Goal: Task Accomplishment & Management: Complete application form

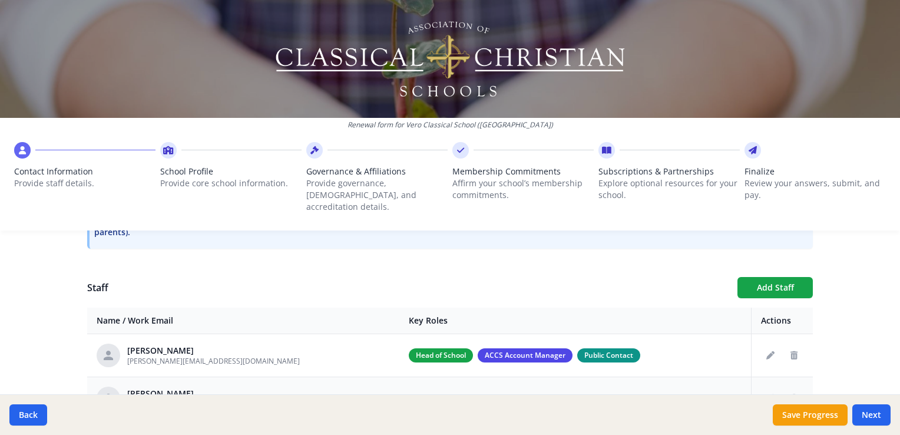
scroll to position [375, 0]
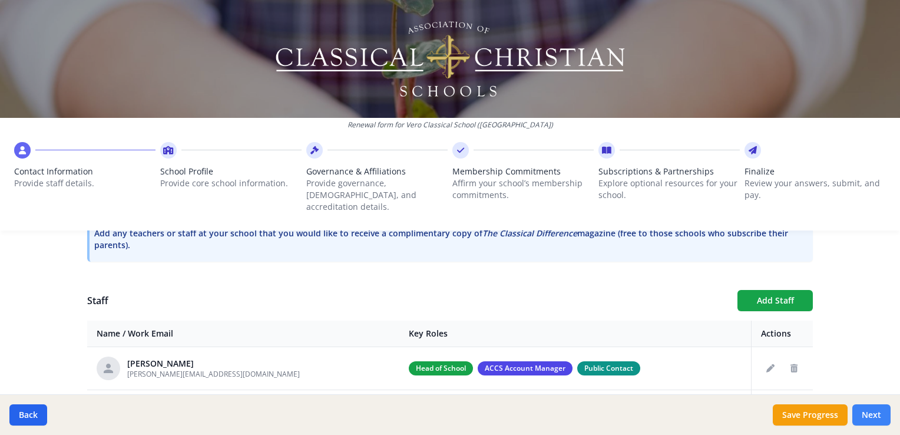
click at [868, 415] on button "Next" at bounding box center [871, 414] width 38 height 21
type input "[PHONE_NUMBER]"
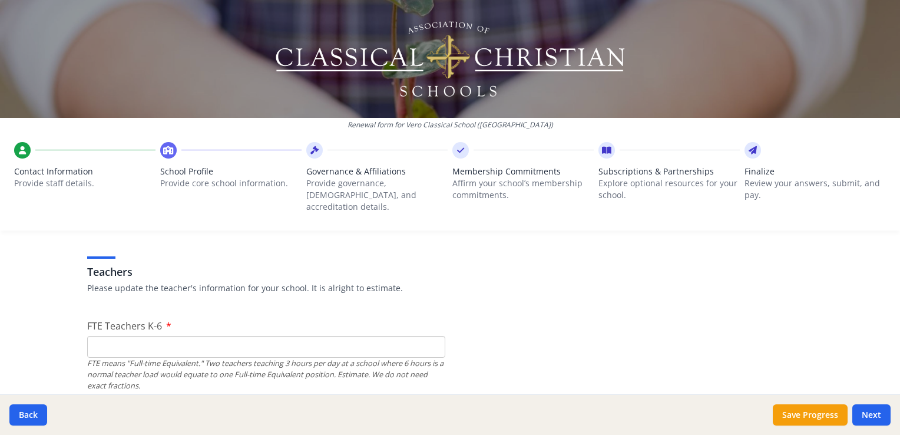
scroll to position [729, 0]
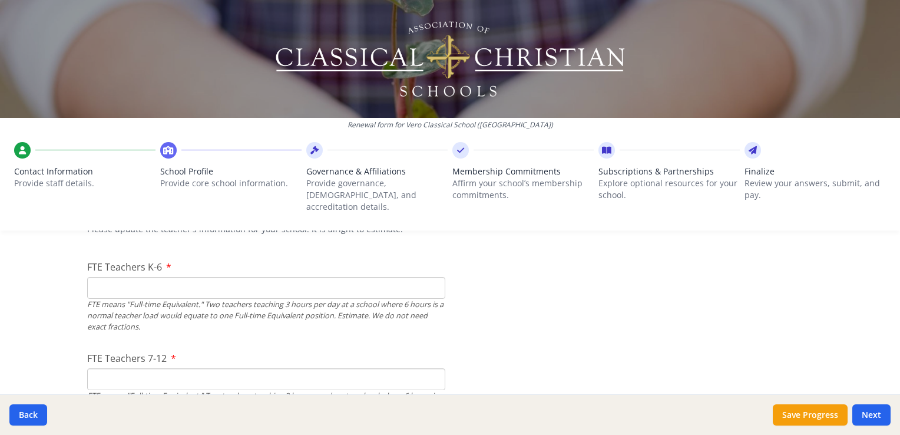
click at [138, 277] on input "FTE Teachers K-6" at bounding box center [266, 288] width 358 height 22
click at [426, 279] on input "0" at bounding box center [266, 288] width 358 height 22
type input "6"
click at [431, 277] on input "1" at bounding box center [266, 288] width 358 height 22
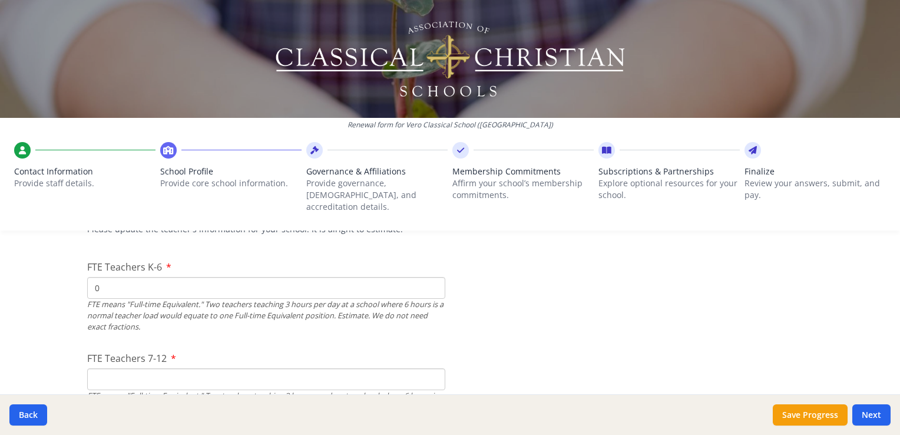
type input "0"
click at [431, 280] on input "0" at bounding box center [266, 288] width 358 height 22
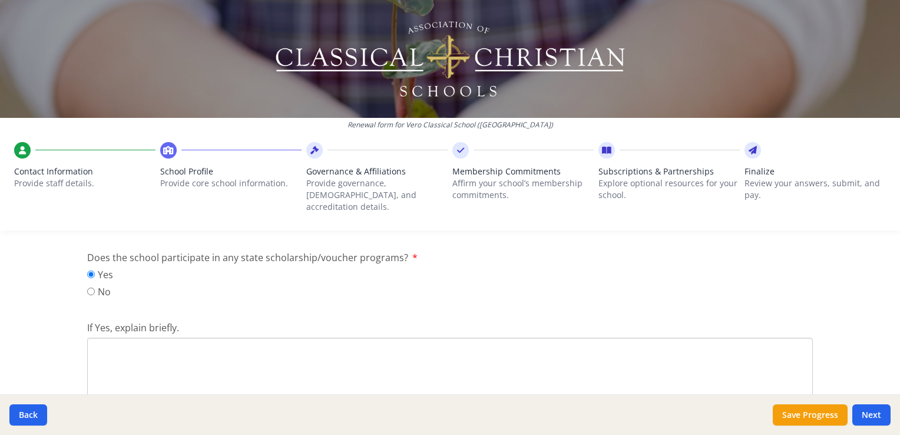
scroll to position [1553, 0]
click at [107, 376] on textarea "If Yes, explain briefly." at bounding box center [450, 383] width 726 height 79
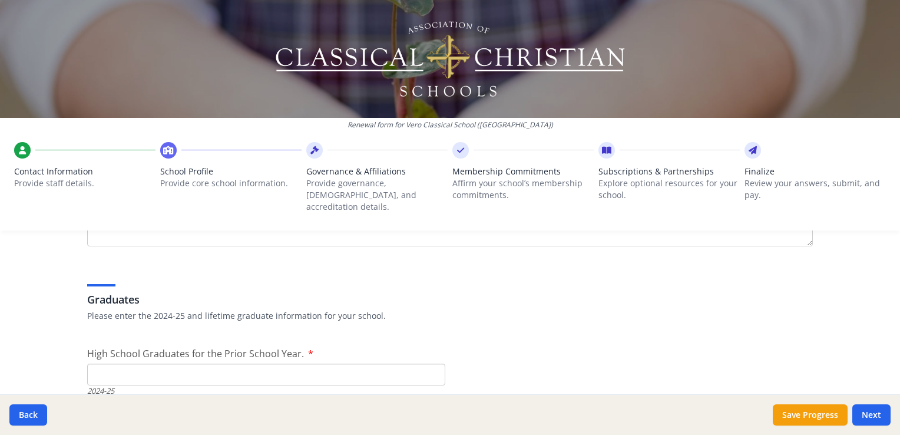
scroll to position [1789, 0]
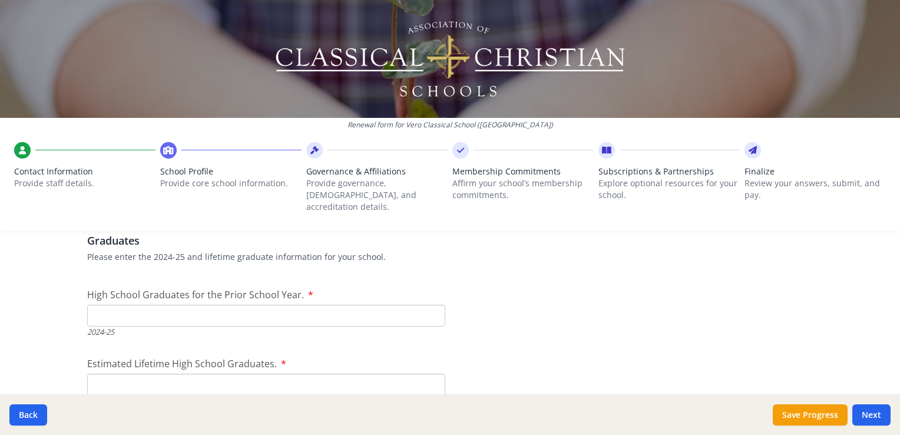
type textarea "Step Up For Students Scholarships"
click at [137, 305] on input "High School Graduates for the Prior School Year." at bounding box center [266, 316] width 358 height 22
type input "0"
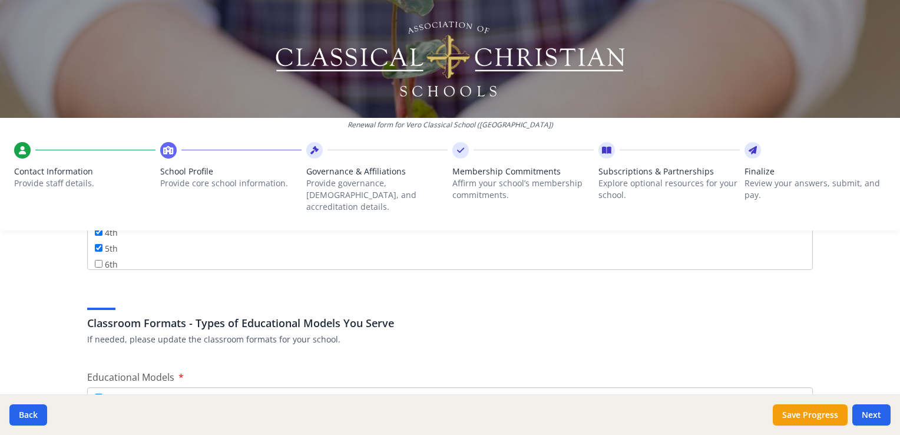
scroll to position [47, 0]
click at [97, 252] on input "6th" at bounding box center [99, 256] width 8 height 8
checkbox input "true"
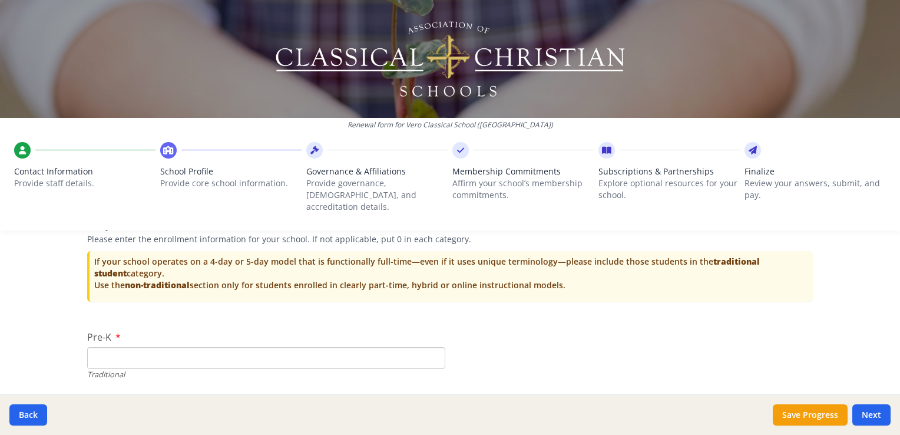
scroll to position [2496, 0]
click at [145, 348] on input "Pre-K" at bounding box center [266, 359] width 358 height 22
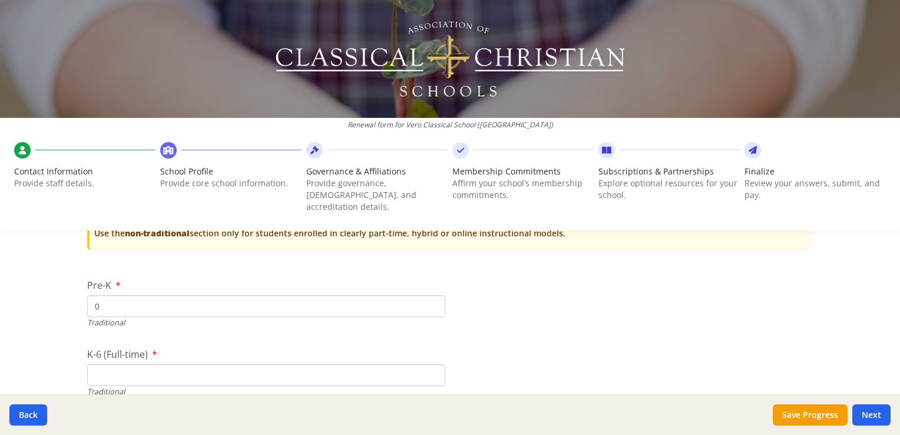
scroll to position [2555, 0]
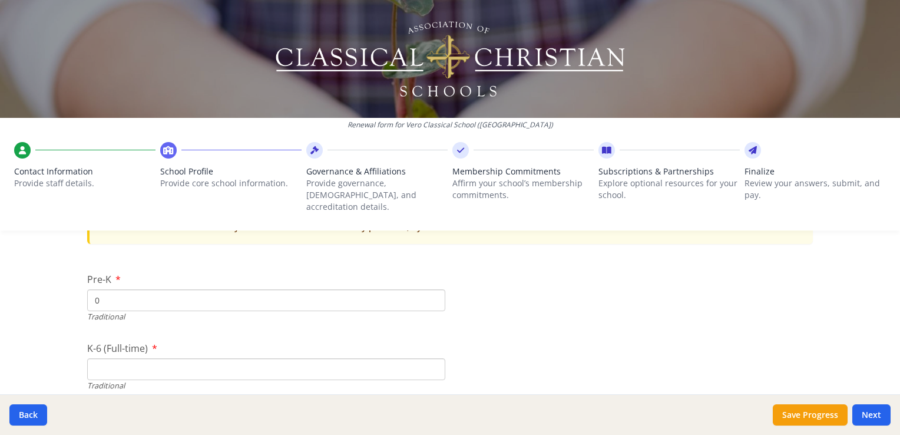
type input "0"
click at [101, 358] on input "K-6 (Full-time)" at bounding box center [266, 369] width 358 height 22
type input "0"
click at [430, 359] on input "0" at bounding box center [266, 369] width 358 height 22
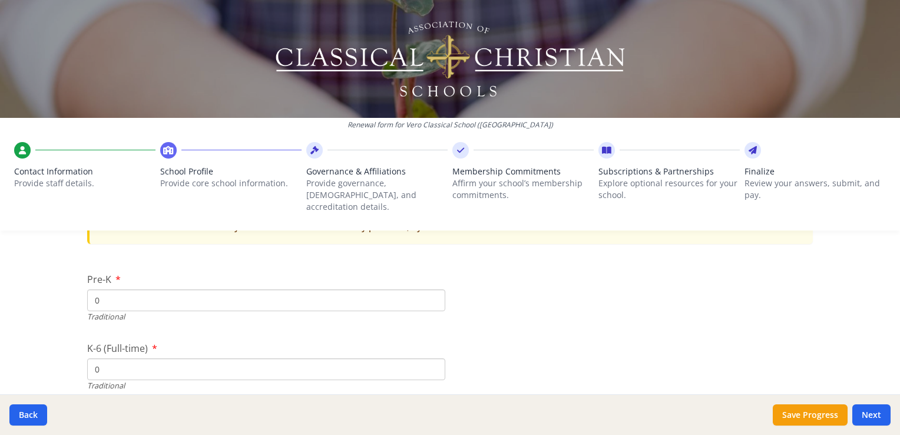
click at [430, 359] on input "0" at bounding box center [266, 369] width 358 height 22
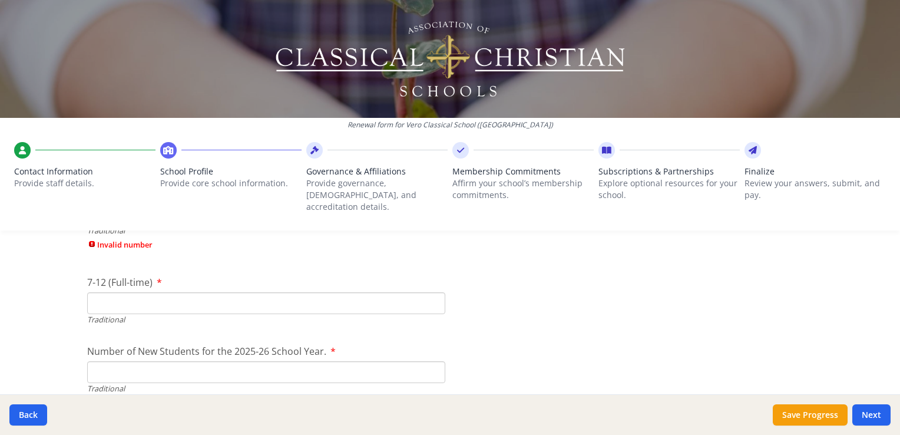
scroll to position [2731, 0]
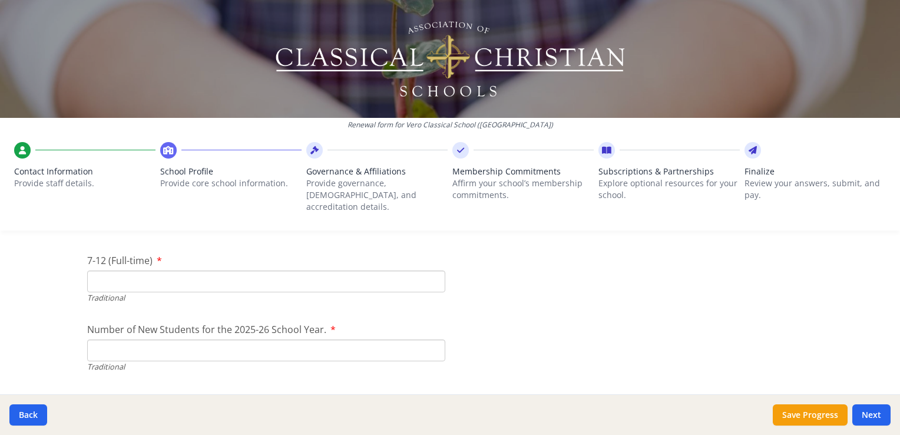
click at [144, 270] on input "7-12 (Full-time)" at bounding box center [266, 281] width 358 height 22
type input "0"
click at [101, 341] on input "Number of New Students for the 2025-26 School Year." at bounding box center [266, 350] width 358 height 22
type input "115"
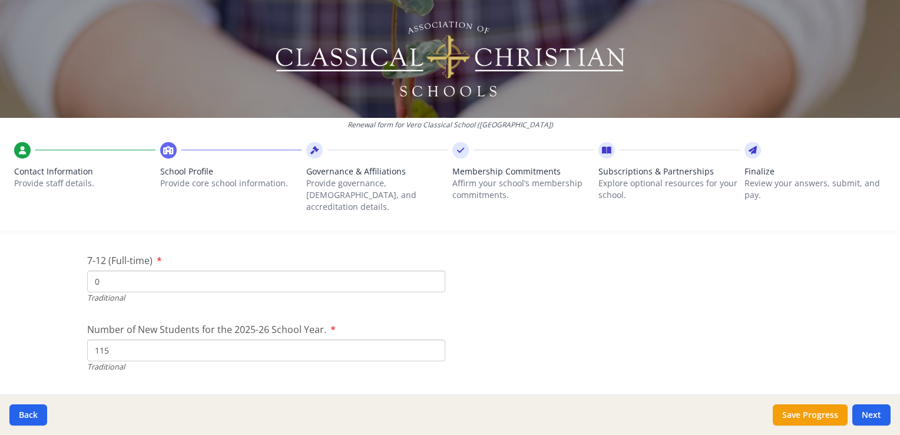
click at [108, 270] on input "0" at bounding box center [266, 281] width 358 height 22
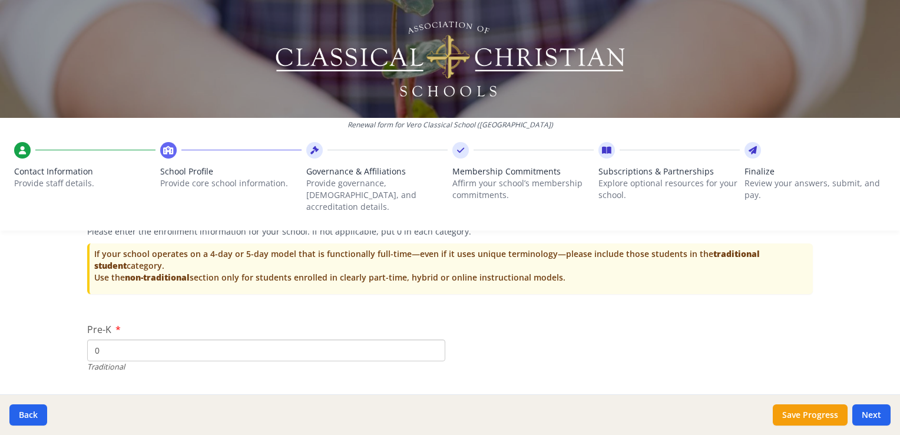
scroll to position [2555, 0]
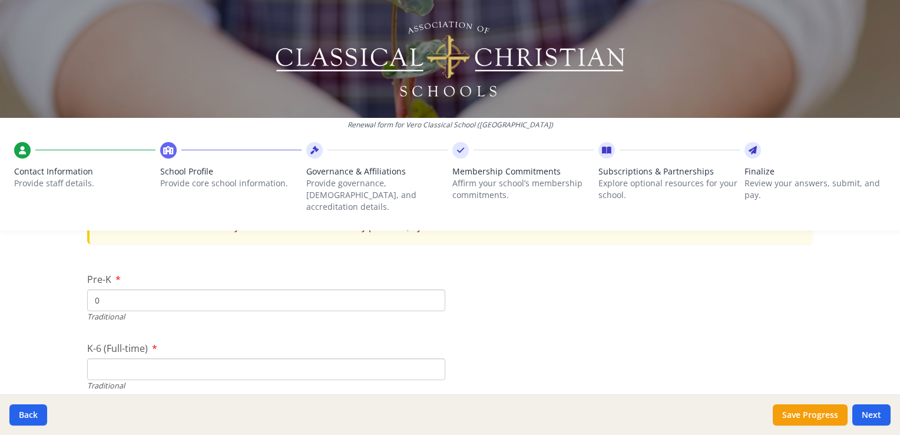
click at [94, 362] on input "K-6 (Full-time)" at bounding box center [266, 369] width 358 height 22
type input "12"
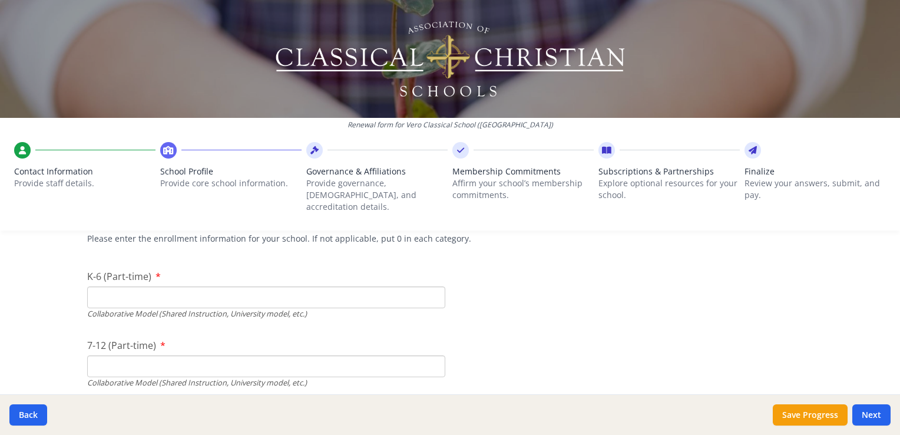
scroll to position [2908, 0]
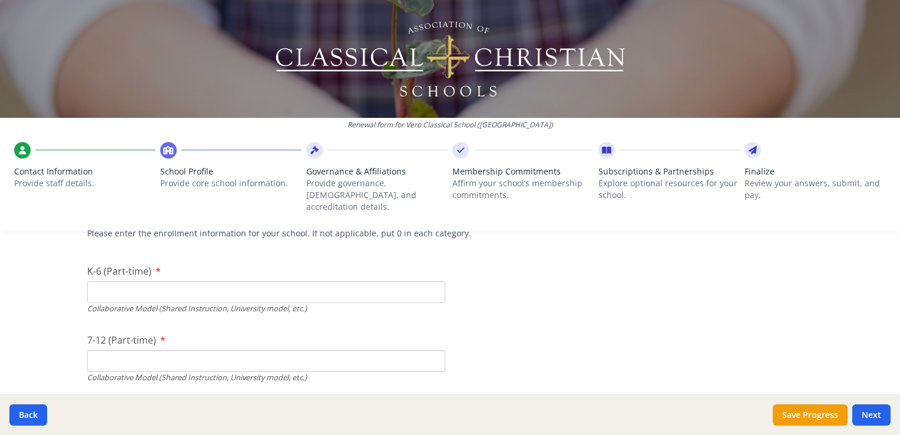
click at [98, 281] on input "K-6 (Part-time)" at bounding box center [266, 292] width 358 height 22
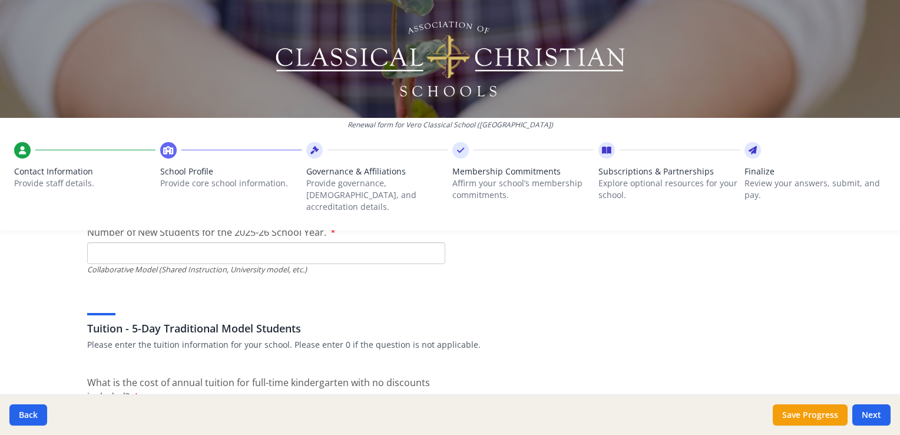
scroll to position [3144, 0]
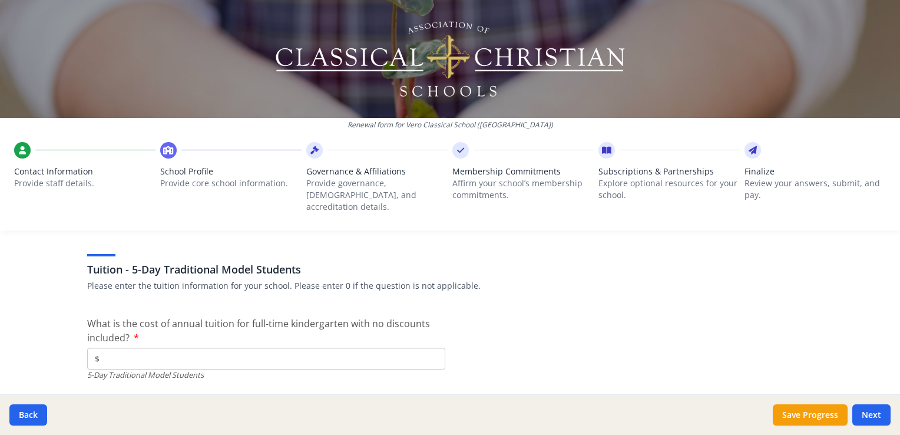
type input "6"
click at [138, 348] on input "$" at bounding box center [266, 359] width 358 height 22
type input "$10 500"
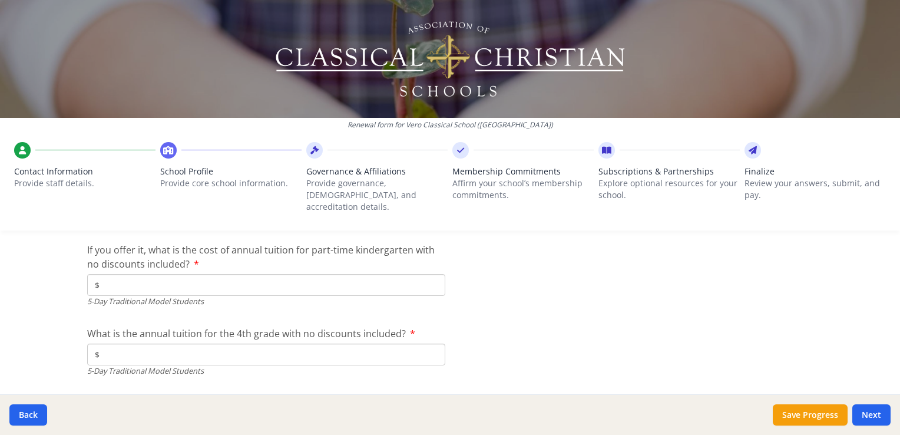
scroll to position [3321, 0]
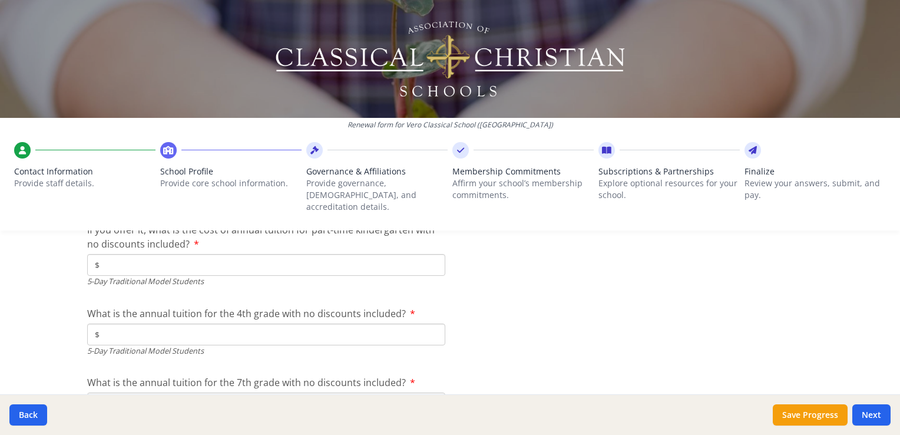
click at [99, 324] on input "$" at bounding box center [266, 334] width 358 height 22
type input "$10 500"
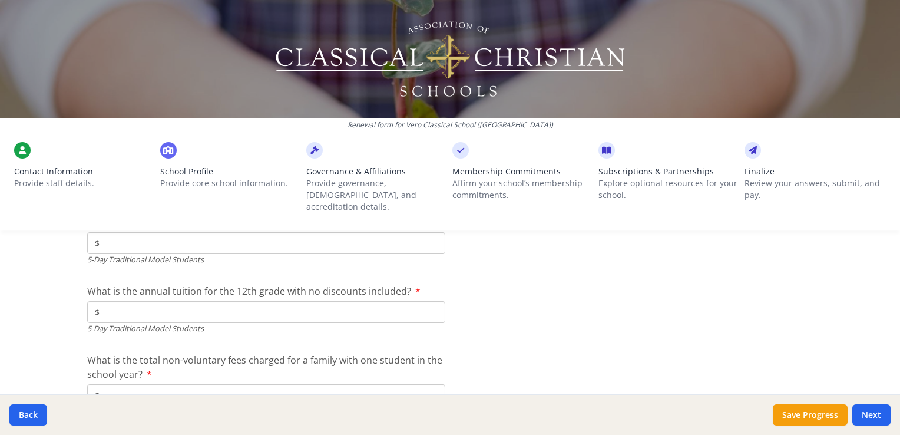
scroll to position [3497, 0]
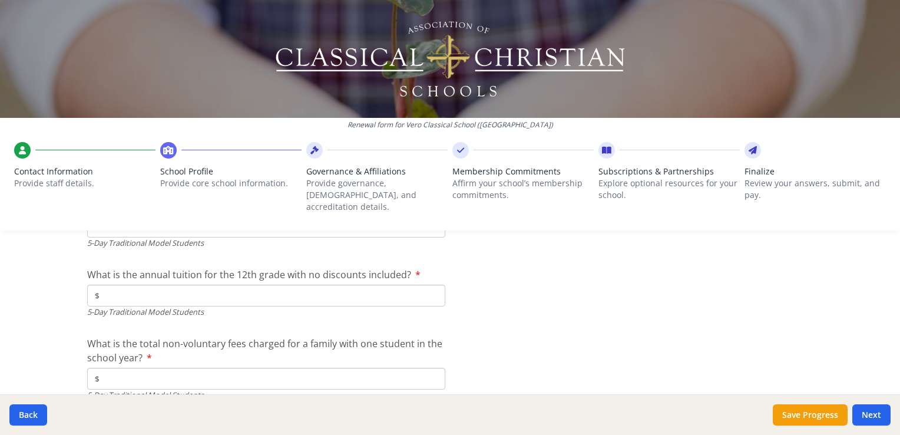
click at [136, 369] on input "$" at bounding box center [266, 379] width 358 height 22
type input "$500"
click at [146, 285] on input "$" at bounding box center [266, 296] width 358 height 22
click at [517, 267] on div at bounding box center [634, 267] width 358 height 1
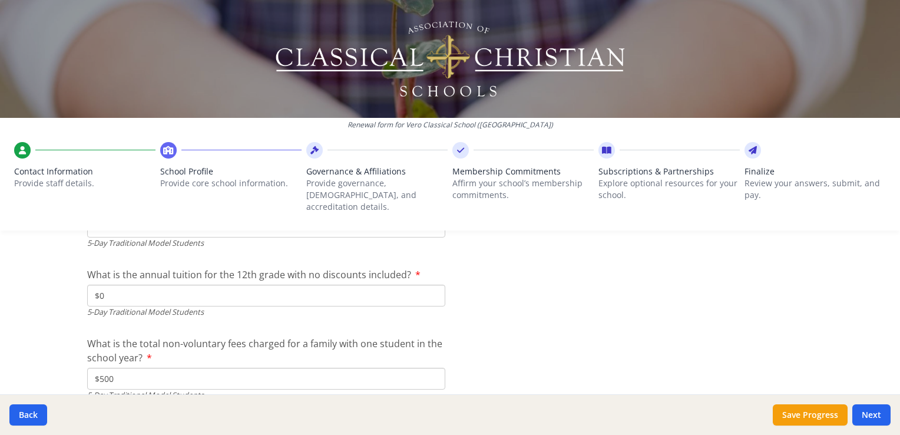
scroll to position [3438, 0]
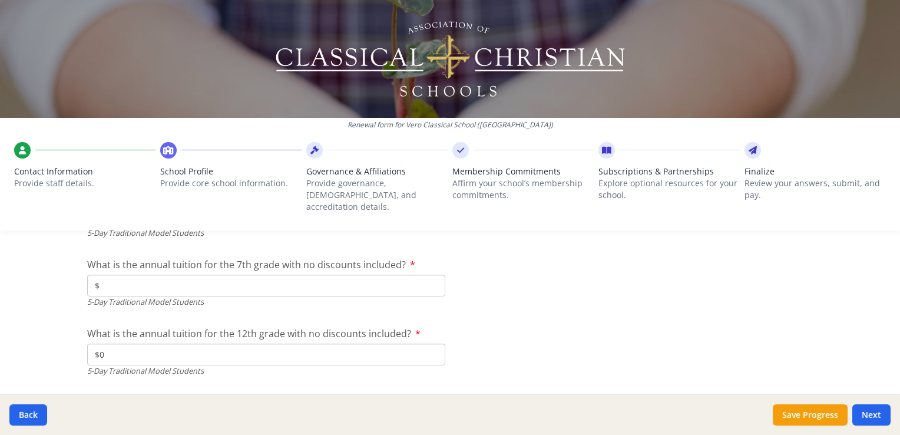
click at [127, 343] on input "$0" at bounding box center [266, 354] width 358 height 22
type input "$"
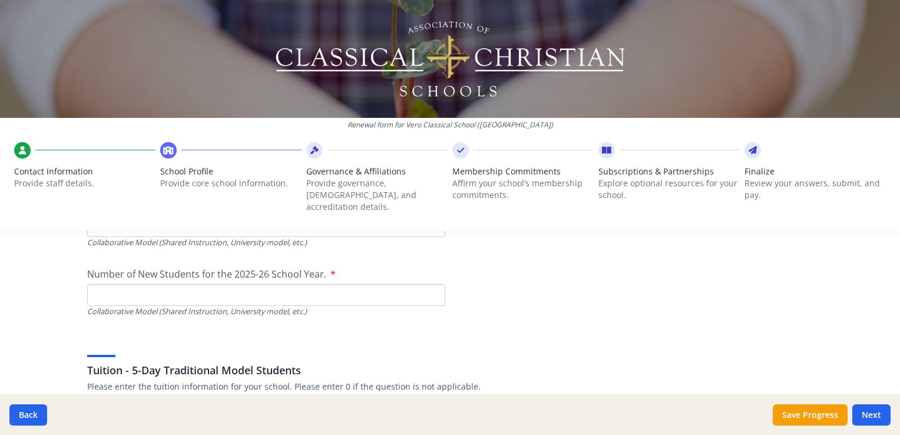
scroll to position [3026, 0]
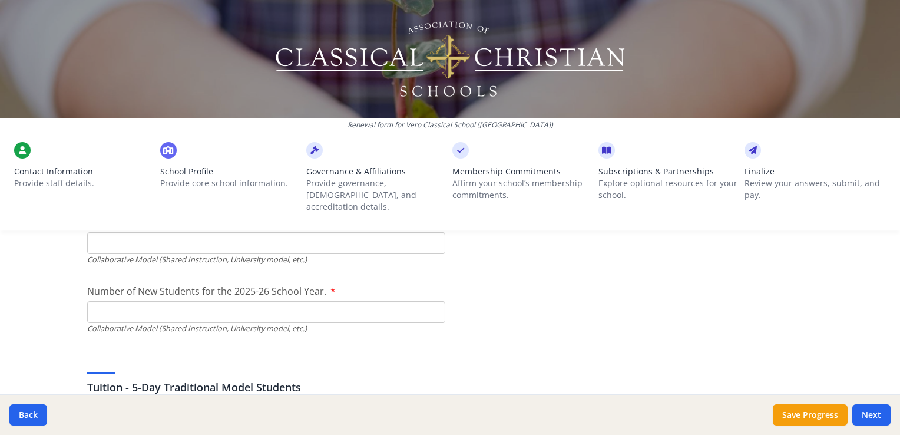
click at [134, 47] on input "Number of New Students for the 2025-26 School Year." at bounding box center [266, 36] width 358 height 22
type input "114"
click at [533, 353] on div "Tuition - 5-Day Traditional Model Students Please enter the tuition information…" at bounding box center [450, 381] width 726 height 57
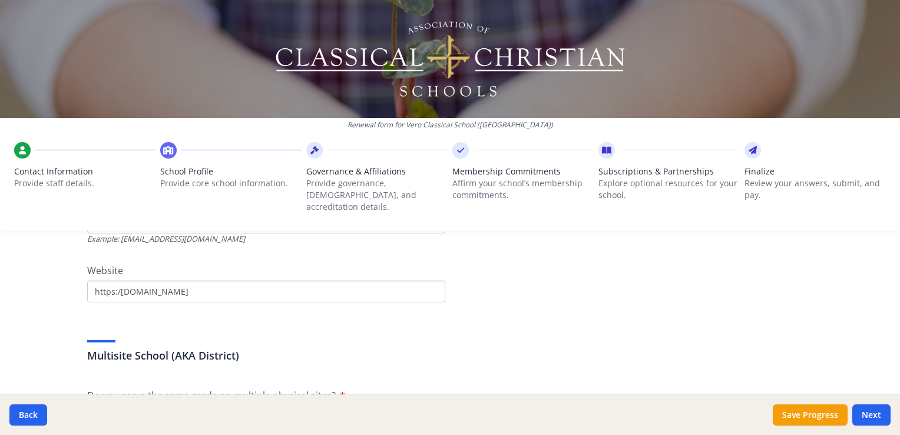
scroll to position [471, 0]
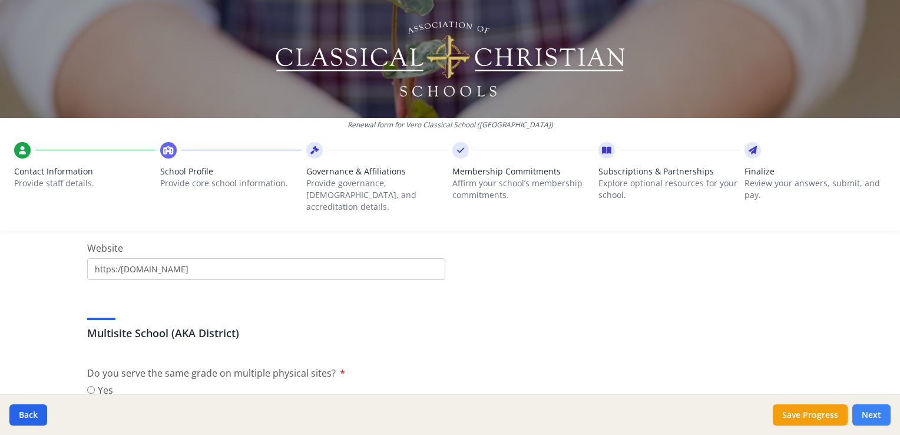
click at [872, 419] on button "Next" at bounding box center [871, 414] width 38 height 21
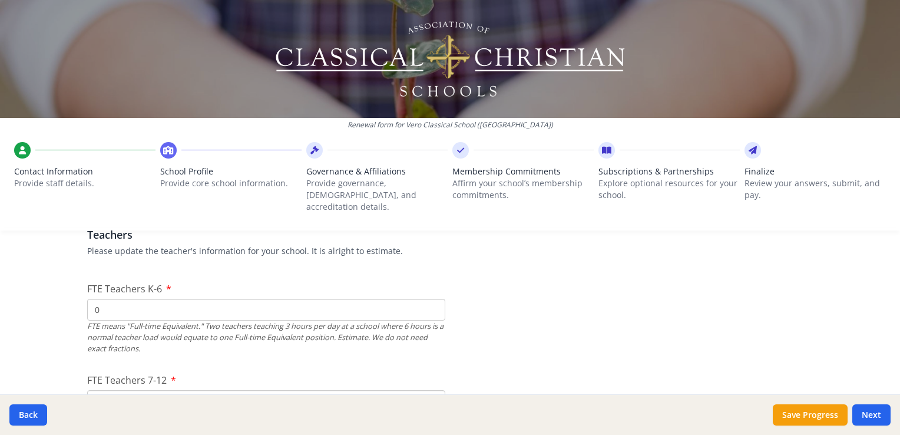
scroll to position [766, 0]
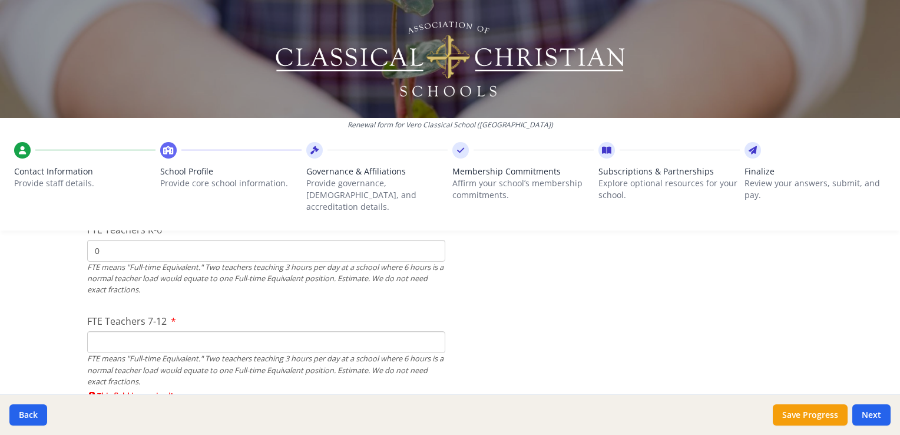
click at [107, 331] on input "FTE Teachers 7-12" at bounding box center [266, 342] width 358 height 22
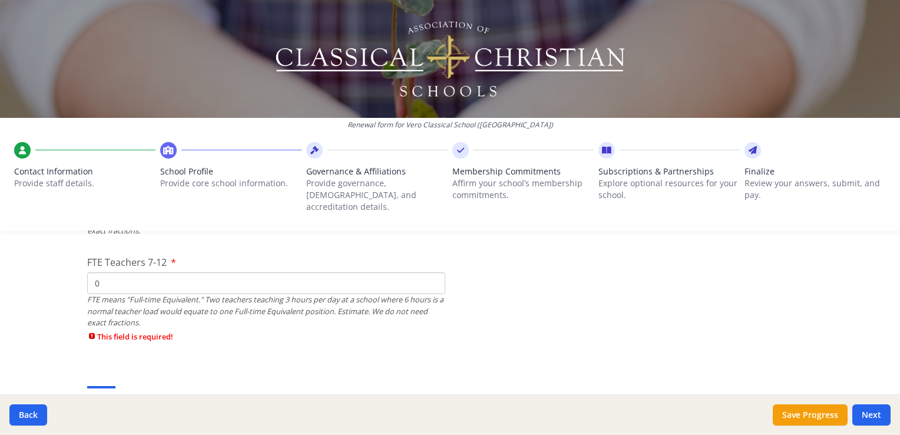
type input "0"
click at [32, 333] on div "Renewal form for Vero Classical School ([GEOGRAPHIC_DATA]) Contact Information …" at bounding box center [450, 217] width 900 height 435
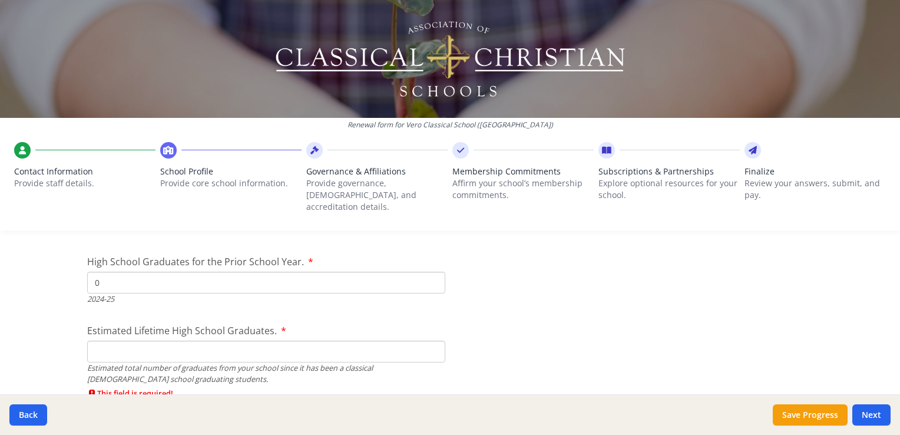
scroll to position [1885, 0]
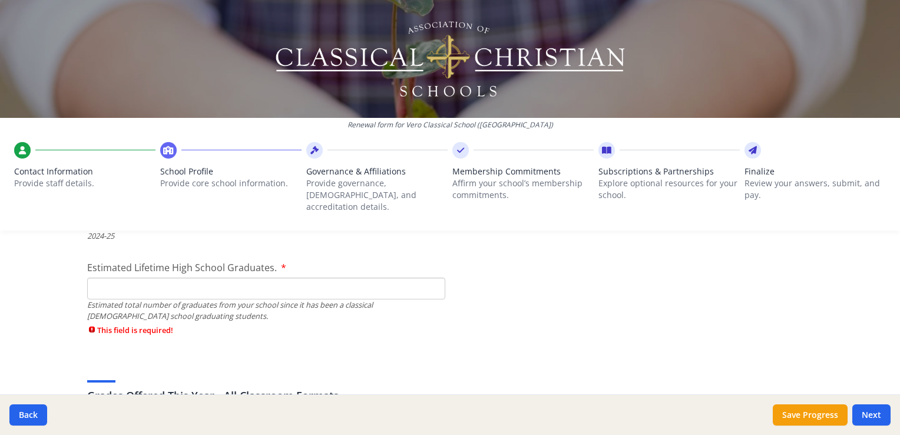
click at [120, 277] on input "Estimated Lifetime High School Graduates." at bounding box center [266, 288] width 358 height 22
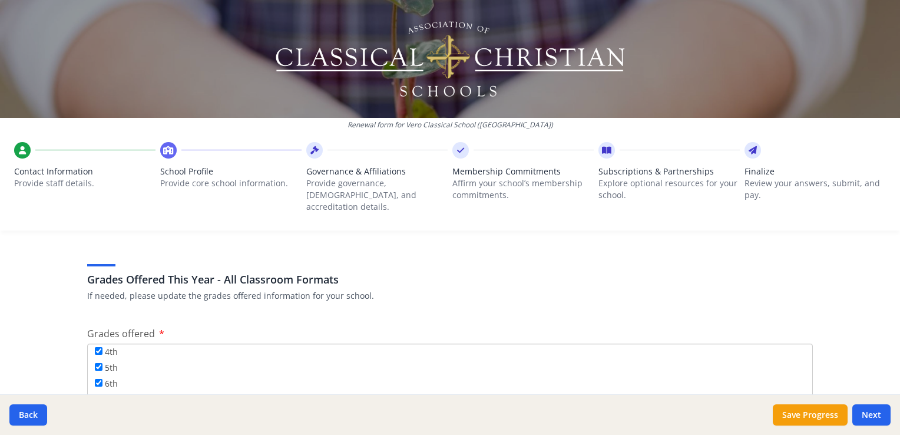
scroll to position [2003, 0]
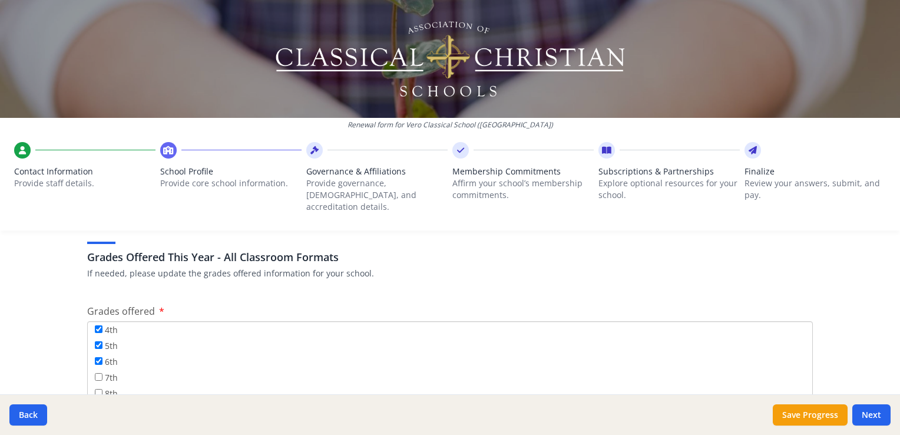
type input "0"
click at [0, 289] on html "Renewal form for Vero Classical School ([GEOGRAPHIC_DATA]) Contact Information …" at bounding box center [450, 217] width 900 height 435
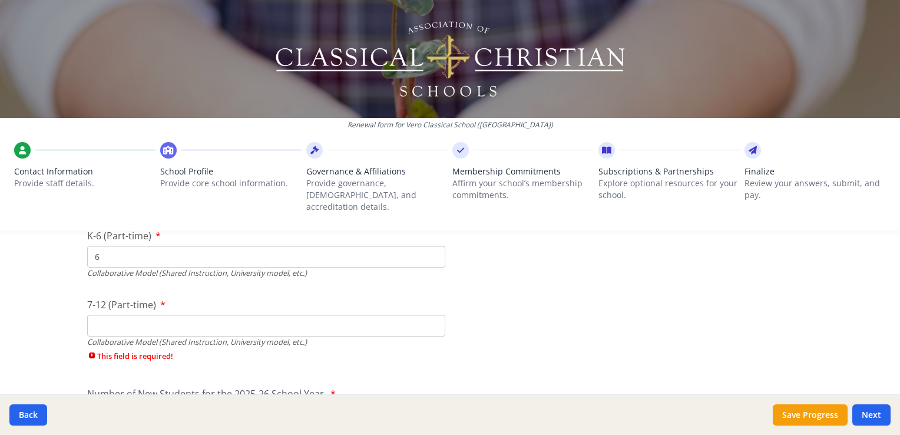
scroll to position [2945, 0]
click at [94, 313] on input "7-12 (Part-time)" at bounding box center [266, 324] width 358 height 22
type input "0"
click at [27, 298] on div "Renewal form for Vero Classical School ([GEOGRAPHIC_DATA]) Contact Information …" at bounding box center [450, 217] width 900 height 435
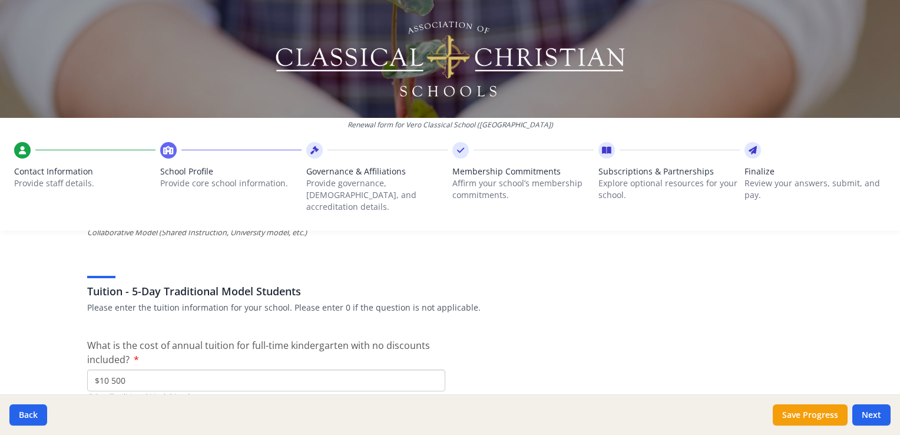
scroll to position [3240, 0]
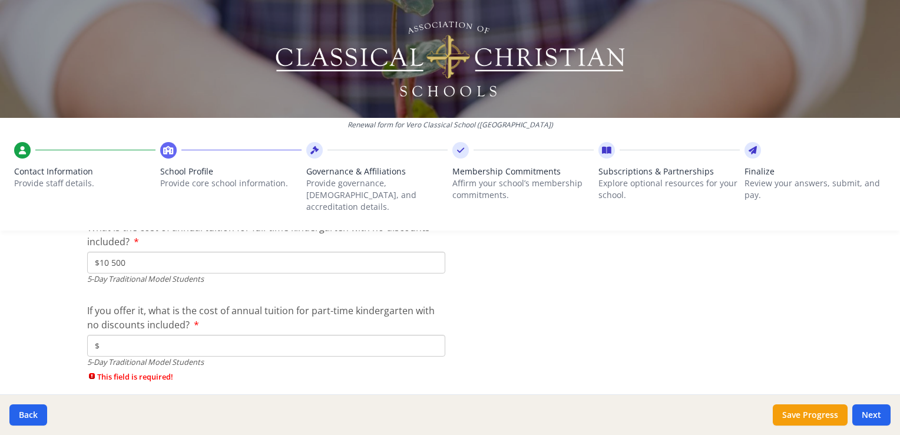
click at [110, 335] on input "$" at bounding box center [266, 346] width 358 height 22
type input "$0"
click at [31, 331] on div "Renewal form for Vero Classical School ([GEOGRAPHIC_DATA]) Contact Information …" at bounding box center [450, 217] width 900 height 435
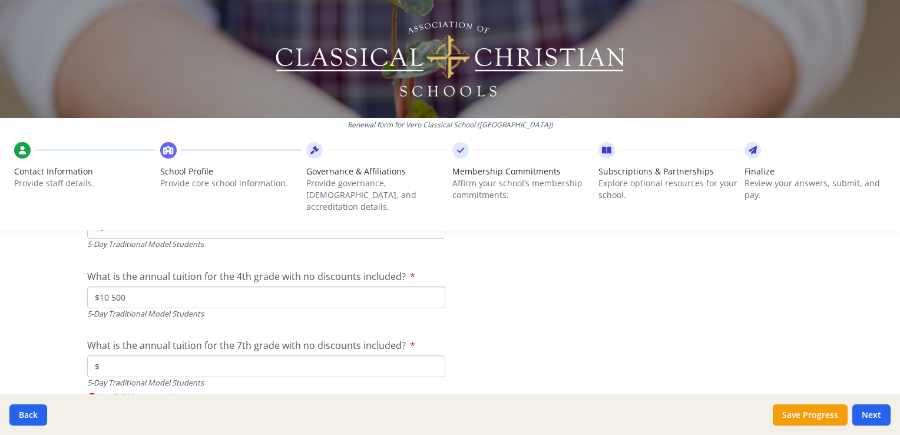
click at [104, 355] on input "$" at bounding box center [266, 366] width 358 height 22
type input "$0"
click at [15, 337] on div "Renewal form for Vero Classical School ([GEOGRAPHIC_DATA]) Contact Information …" at bounding box center [450, 217] width 900 height 435
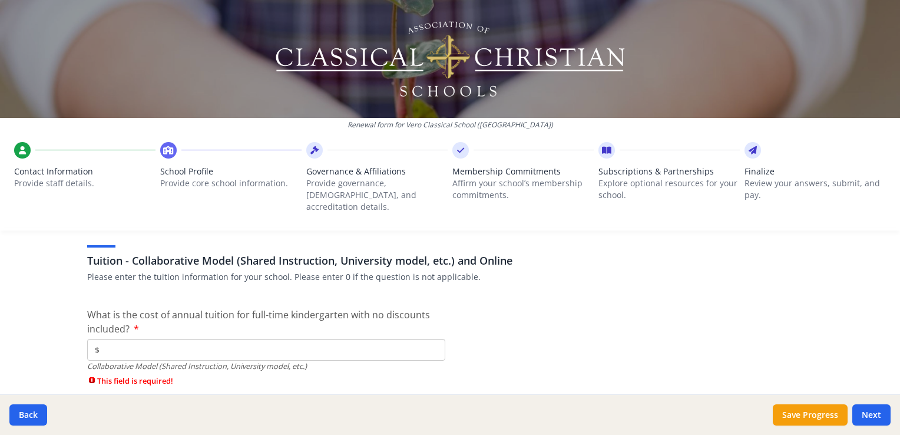
scroll to position [3711, 0]
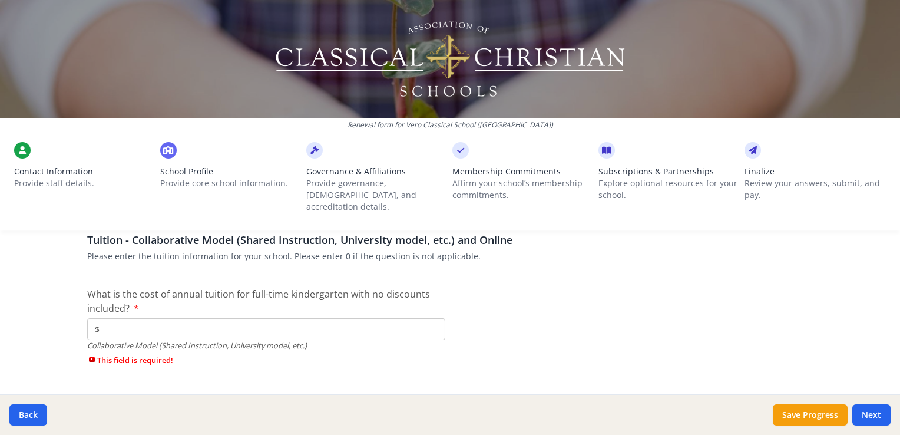
click at [97, 321] on input "$" at bounding box center [266, 329] width 358 height 22
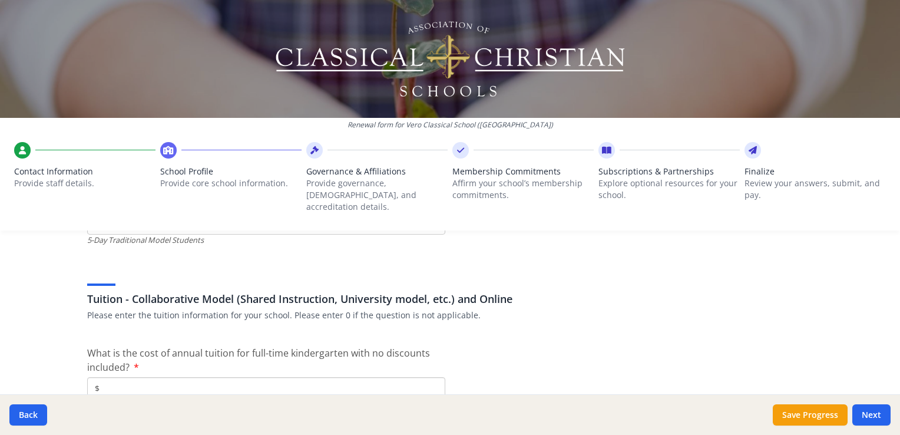
click at [12, 267] on div "Renewal form for Vero Classical School ([GEOGRAPHIC_DATA]) Contact Information …" at bounding box center [450, 217] width 900 height 435
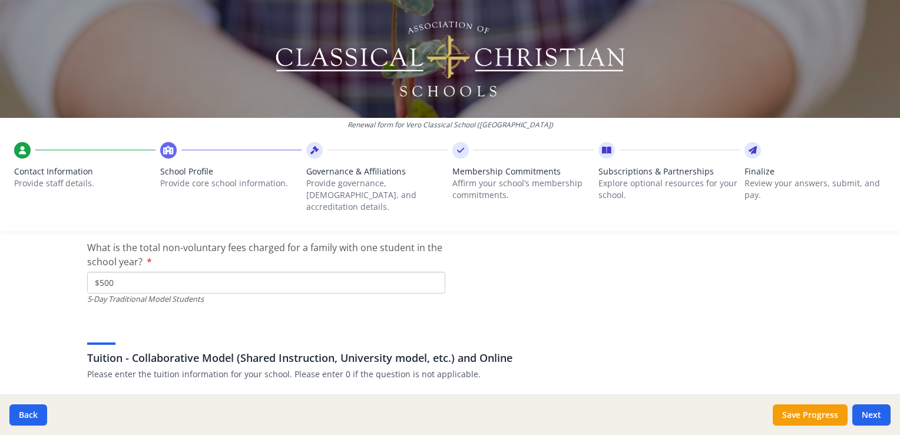
scroll to position [3711, 0]
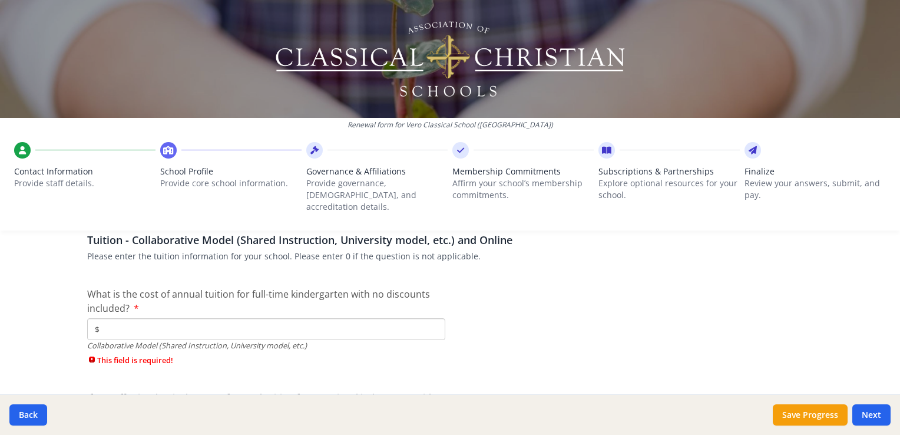
click at [103, 318] on input "$" at bounding box center [266, 329] width 358 height 22
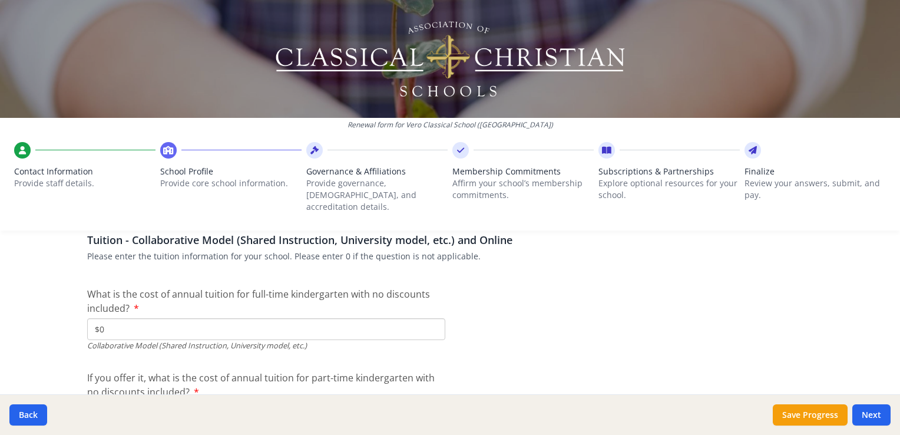
type input "$0"
click at [27, 299] on div "Renewal form for Vero Classical School ([GEOGRAPHIC_DATA]) Contact Information …" at bounding box center [450, 217] width 900 height 435
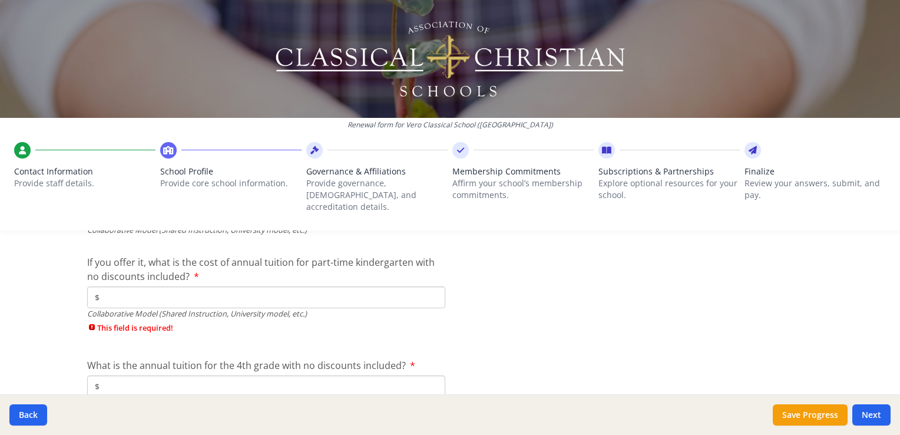
scroll to position [3829, 0]
click at [110, 284] on input "$" at bounding box center [266, 295] width 358 height 22
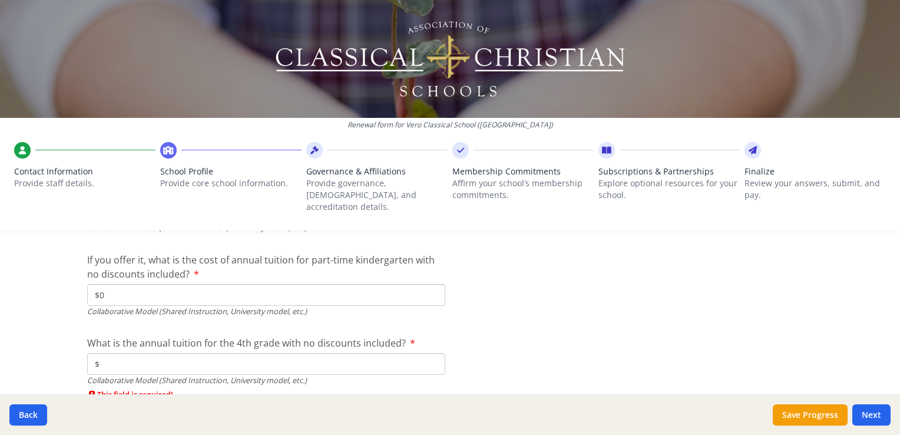
type input "$0"
click at [32, 282] on div "Renewal form for Vero Classical School ([GEOGRAPHIC_DATA]) Contact Information …" at bounding box center [450, 217] width 900 height 435
click at [100, 354] on input "$" at bounding box center [266, 364] width 358 height 22
type input "$0"
click at [37, 328] on div "Renewal form for Vero Classical School ([GEOGRAPHIC_DATA]) Contact Information …" at bounding box center [450, 217] width 900 height 435
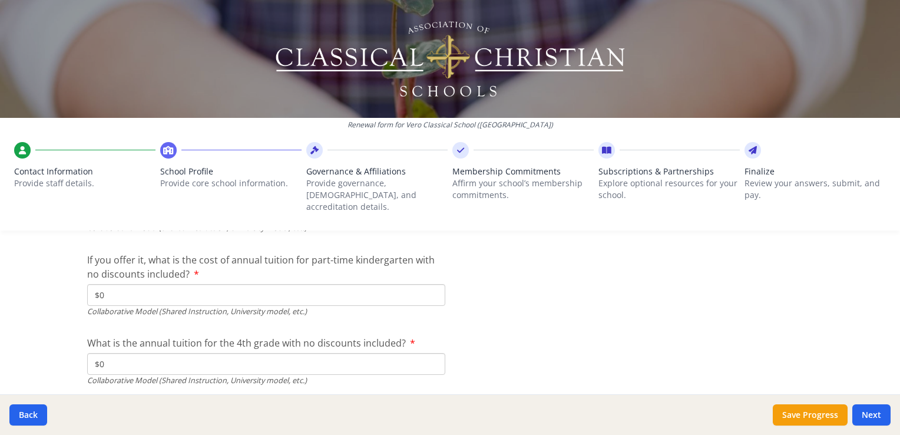
scroll to position [3947, 0]
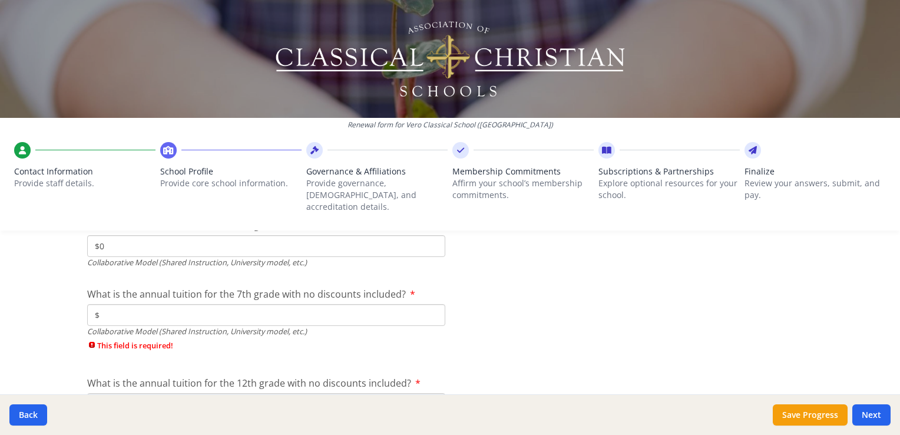
click at [107, 304] on input "$" at bounding box center [266, 315] width 358 height 22
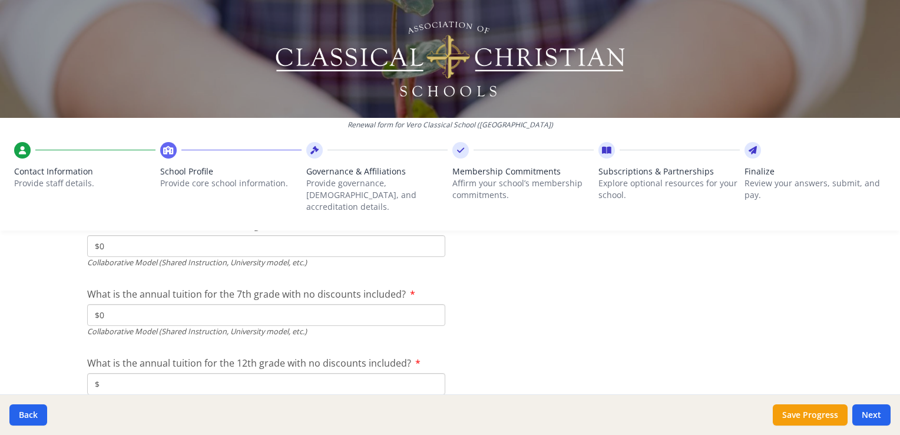
type input "$0"
click at [20, 292] on div "Renewal form for Vero Classical School ([GEOGRAPHIC_DATA]) Contact Information …" at bounding box center [450, 217] width 900 height 435
click at [97, 373] on input "$" at bounding box center [266, 384] width 358 height 22
type input "$0"
click at [60, 340] on div "Renewal form for Vero Classical School ([GEOGRAPHIC_DATA]) Contact Information …" at bounding box center [450, 217] width 900 height 435
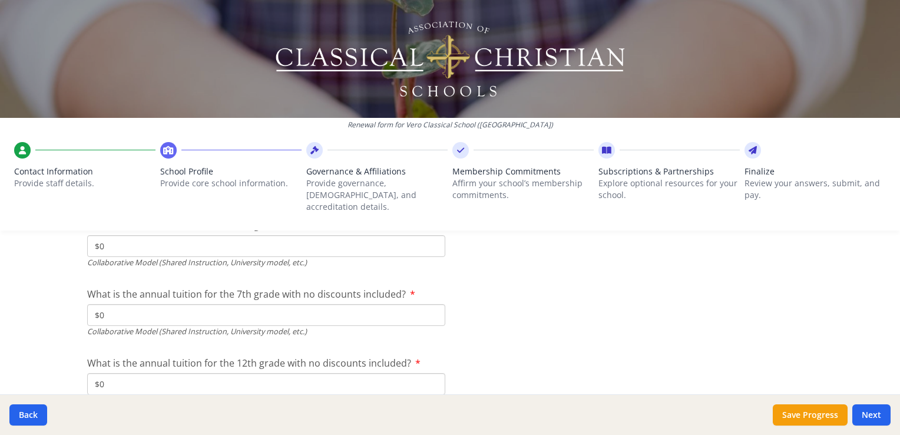
scroll to position [4064, 0]
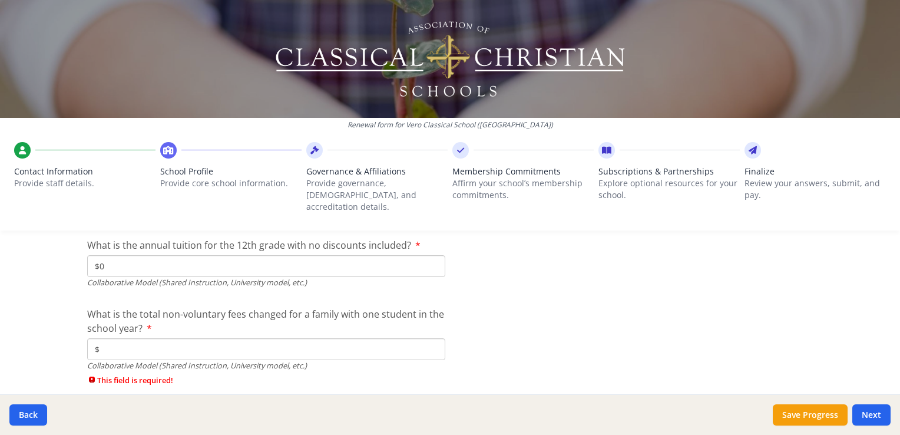
click at [108, 338] on input "$" at bounding box center [266, 349] width 358 height 22
type input "$0"
click at [51, 331] on div "Renewal form for Vero Classical School ([GEOGRAPHIC_DATA]) Contact Information …" at bounding box center [450, 217] width 900 height 435
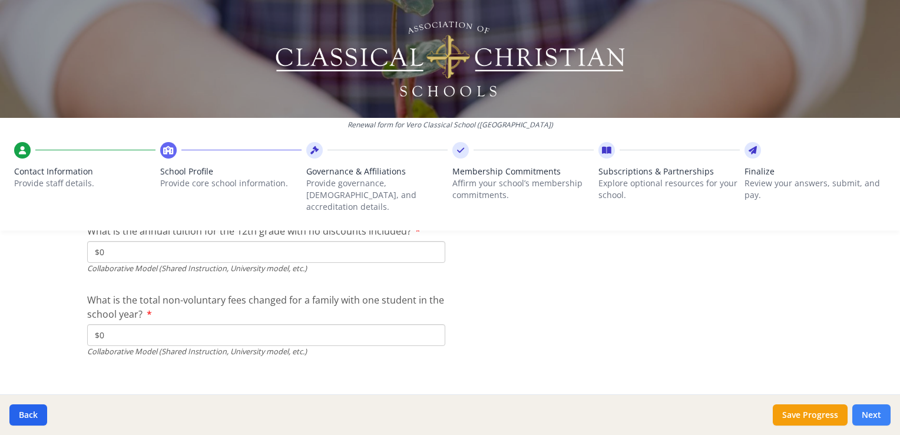
click at [877, 416] on button "Next" at bounding box center [871, 414] width 38 height 21
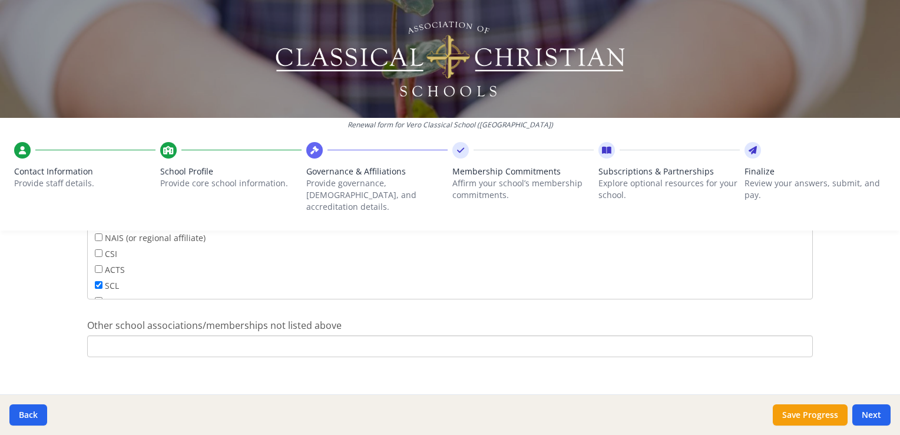
click at [0, 287] on html "Renewal form for Vero Classical School ([GEOGRAPHIC_DATA]) Contact Information …" at bounding box center [450, 217] width 900 height 435
click at [862, 302] on div "Renewal form for Vero Classical School ([GEOGRAPHIC_DATA]) Contact Information …" at bounding box center [450, 217] width 900 height 435
click at [872, 411] on button "Next" at bounding box center [871, 414] width 38 height 21
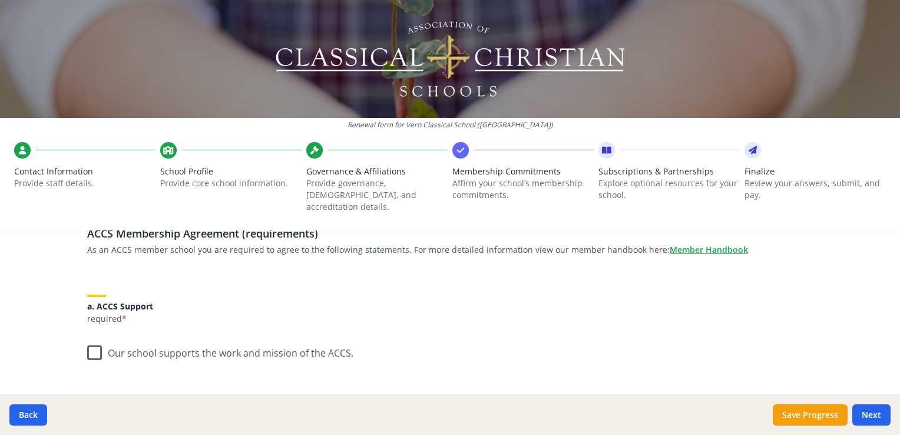
scroll to position [118, 0]
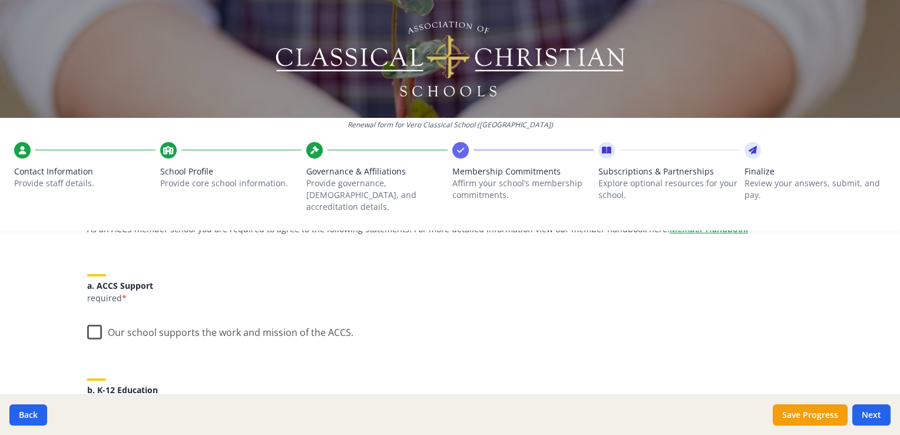
click at [92, 320] on label "Our school supports the work and mission of the ACCS." at bounding box center [220, 329] width 266 height 25
click at [0, 0] on input "Our school supports the work and mission of the ACCS." at bounding box center [0, 0] width 0 height 0
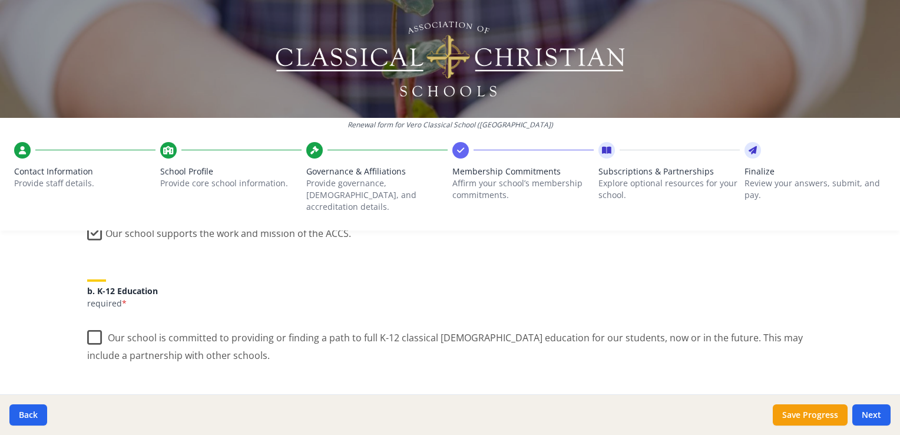
scroll to position [236, 0]
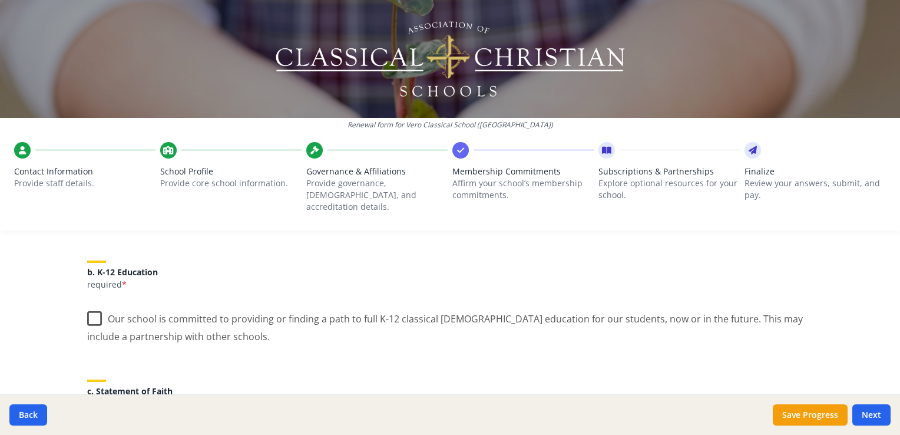
click at [93, 308] on label "Our school is committed to providing or finding a path to full K-12 classical […" at bounding box center [450, 322] width 726 height 39
click at [0, 0] on input "Our school is committed to providing or finding a path to full K-12 classical […" at bounding box center [0, 0] width 0 height 0
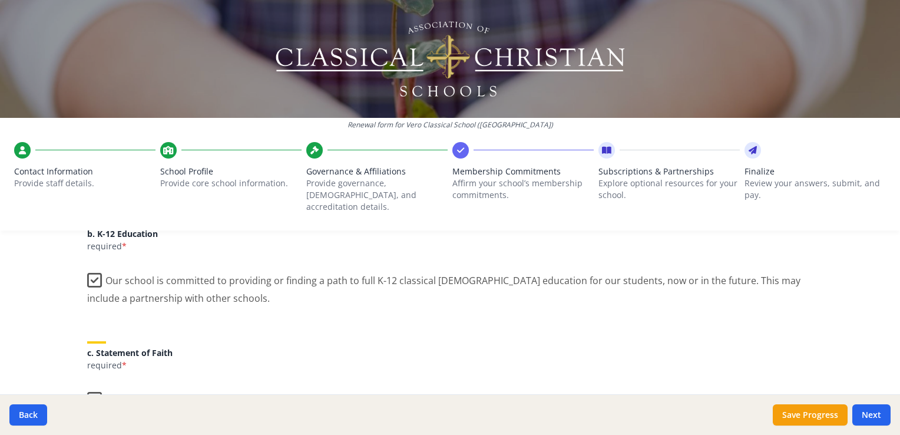
scroll to position [295, 0]
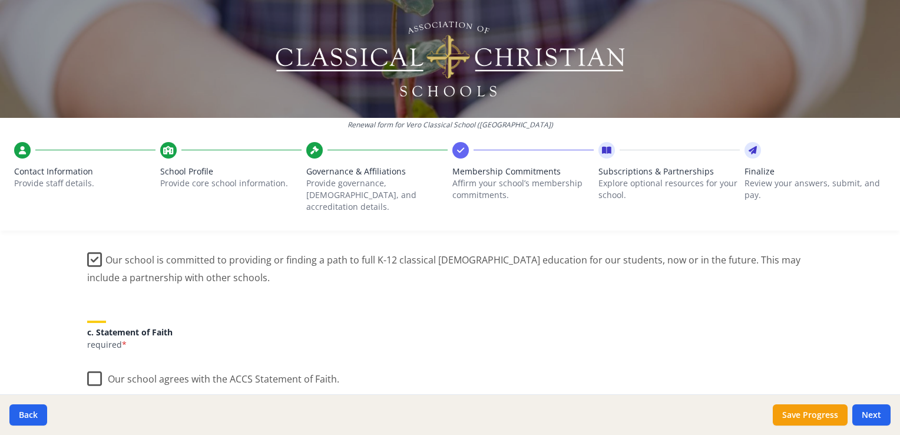
click at [92, 370] on label "Our school agrees with the ACCS Statement of Faith." at bounding box center [213, 375] width 252 height 25
click at [0, 0] on input "Our school agrees with the ACCS Statement of Faith." at bounding box center [0, 0] width 0 height 0
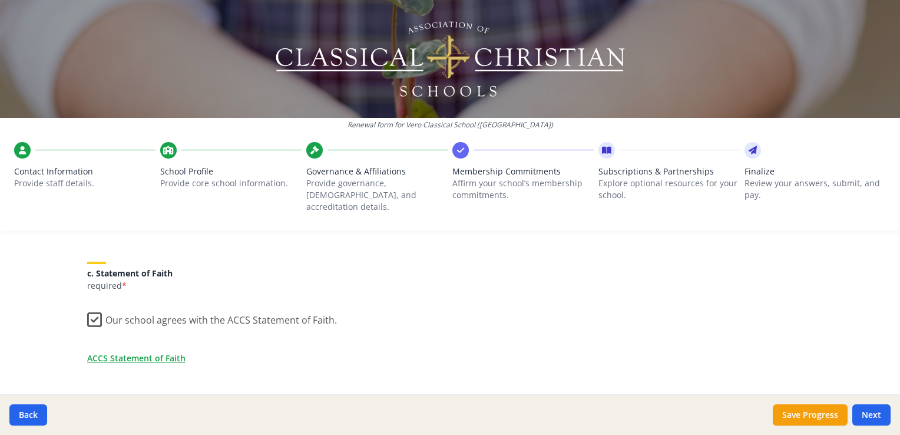
scroll to position [471, 0]
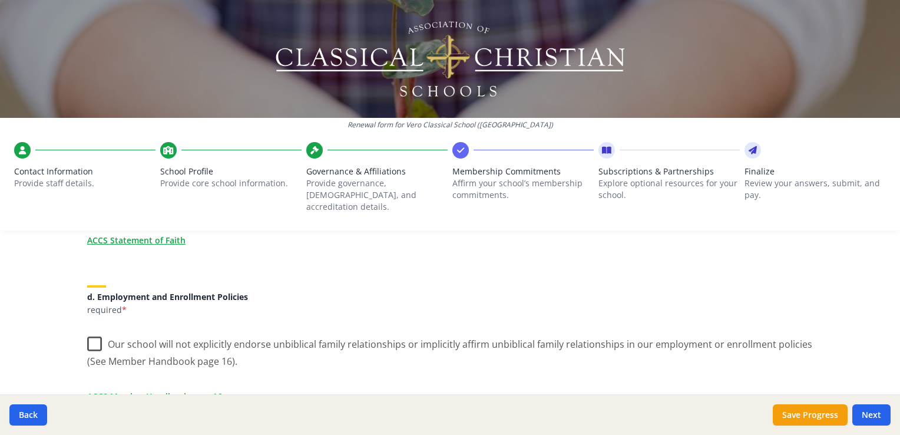
click at [91, 329] on label "Our school will not explicitly endorse unbiblical family relationships or impli…" at bounding box center [450, 348] width 726 height 39
click at [0, 0] on input "Our school will not explicitly endorse unbiblical family relationships or impli…" at bounding box center [0, 0] width 0 height 0
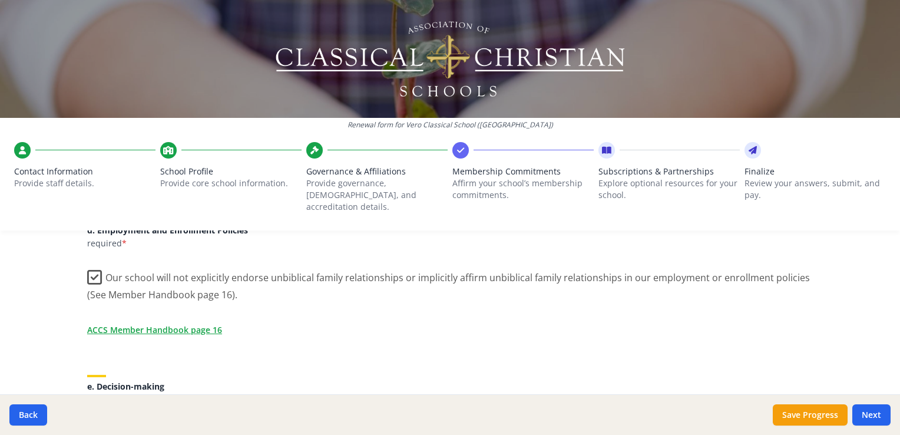
scroll to position [589, 0]
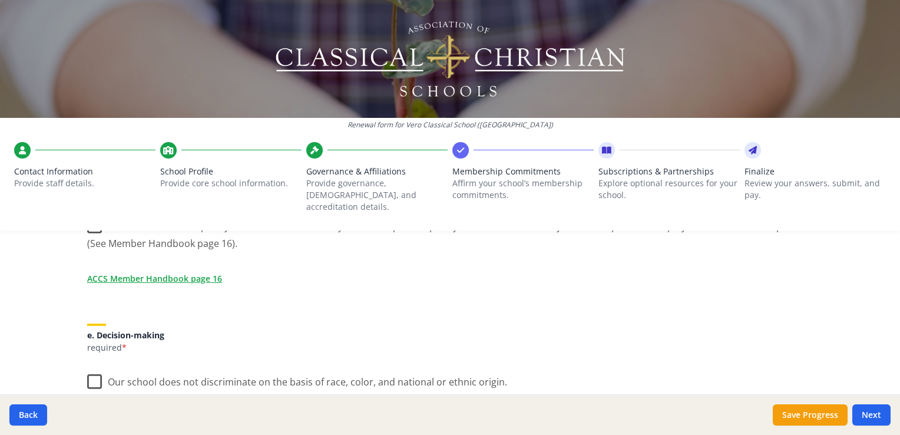
click at [94, 371] on label "Our school does not discriminate on the basis of race, color, and national or e…" at bounding box center [297, 378] width 420 height 25
click at [0, 0] on input "Our school does not discriminate on the basis of race, color, and national or e…" at bounding box center [0, 0] width 0 height 0
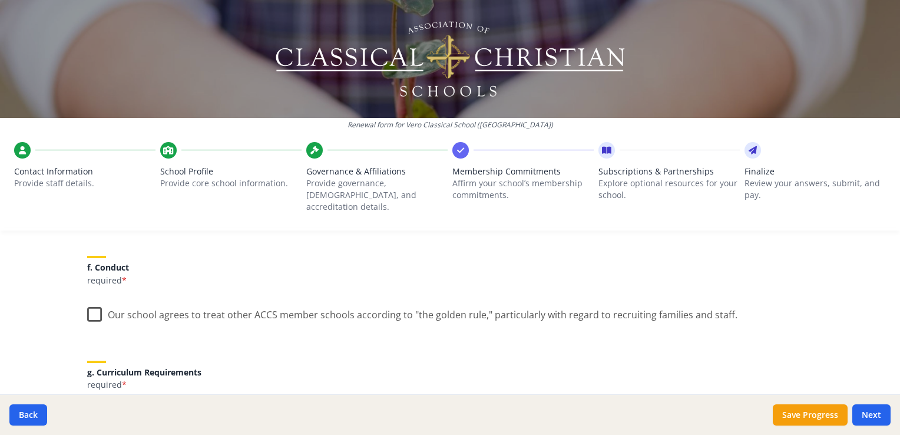
scroll to position [766, 0]
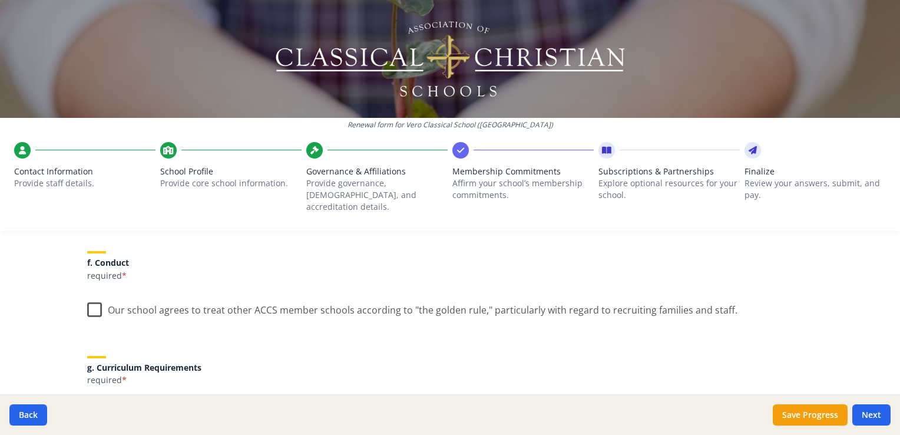
click at [94, 301] on label "Our school agrees to treat other ACCS member schools according to "the golden r…" at bounding box center [412, 307] width 650 height 25
click at [0, 0] on input "Our school agrees to treat other ACCS member schools according to "the golden r…" at bounding box center [0, 0] width 0 height 0
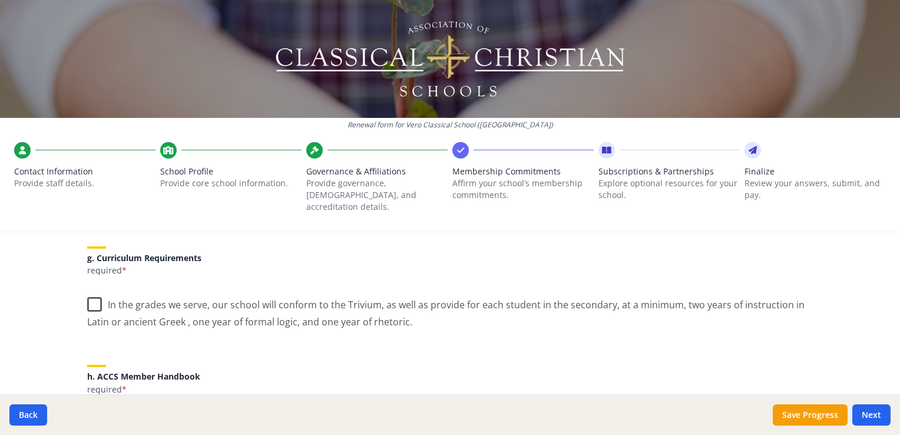
scroll to position [884, 0]
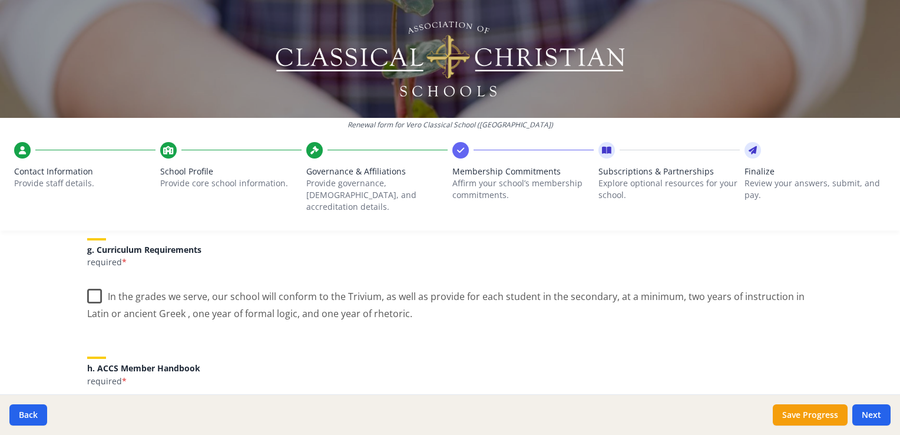
click at [91, 292] on label "In the grades we serve, our school will conform to the Trivium, as well as prov…" at bounding box center [450, 300] width 726 height 39
click at [0, 0] on input "In the grades we serve, our school will conform to the Trivium, as well as prov…" at bounding box center [0, 0] width 0 height 0
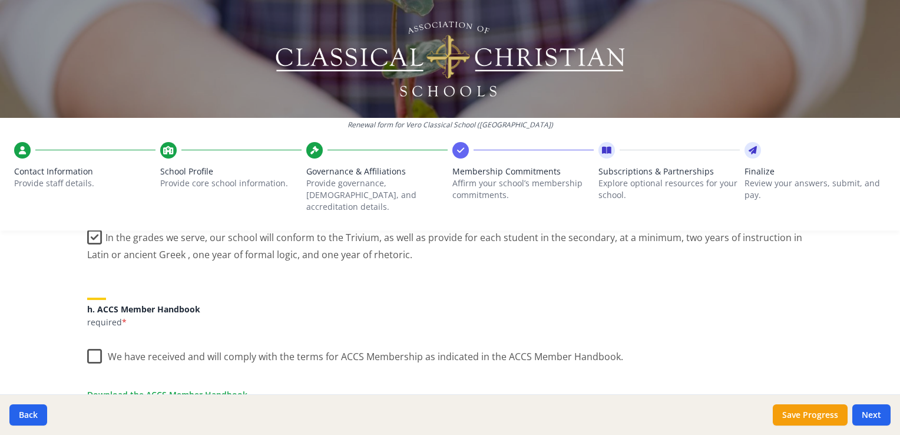
click at [92, 350] on label "We have received and will comply with the terms for ACCS Membership as indicate…" at bounding box center [355, 353] width 536 height 25
click at [0, 0] on input "We have received and will comply with the terms for ACCS Membership as indicate…" at bounding box center [0, 0] width 0 height 0
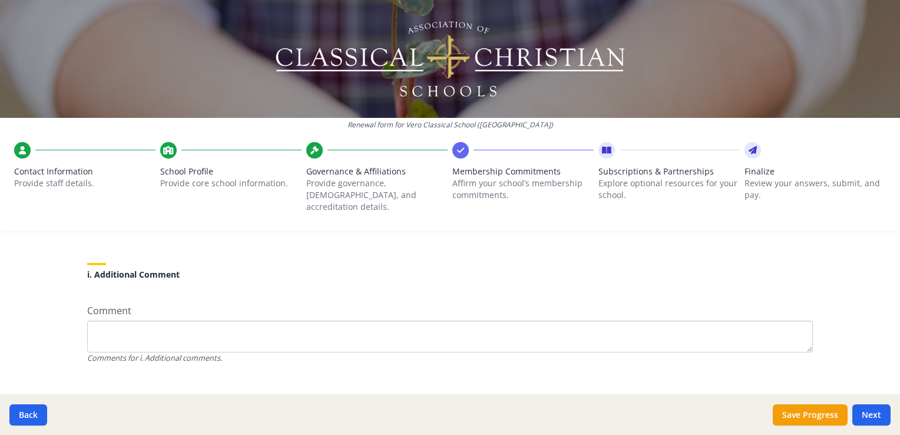
scroll to position [1126, 0]
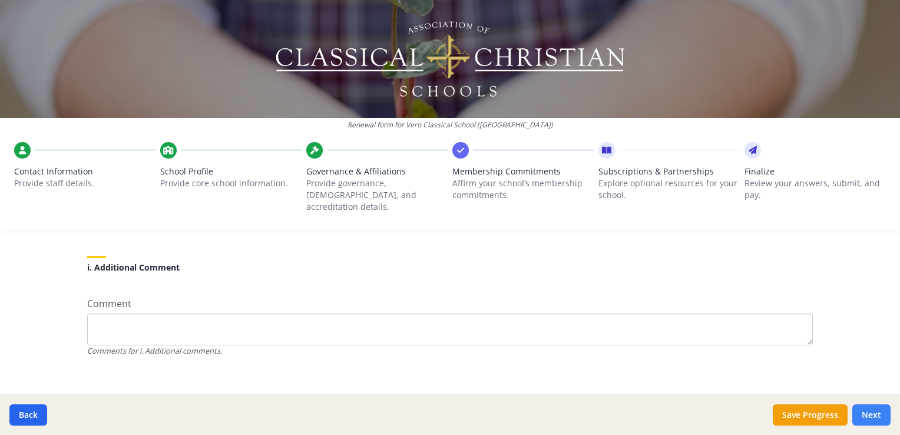
click at [878, 415] on button "Next" at bounding box center [871, 414] width 38 height 21
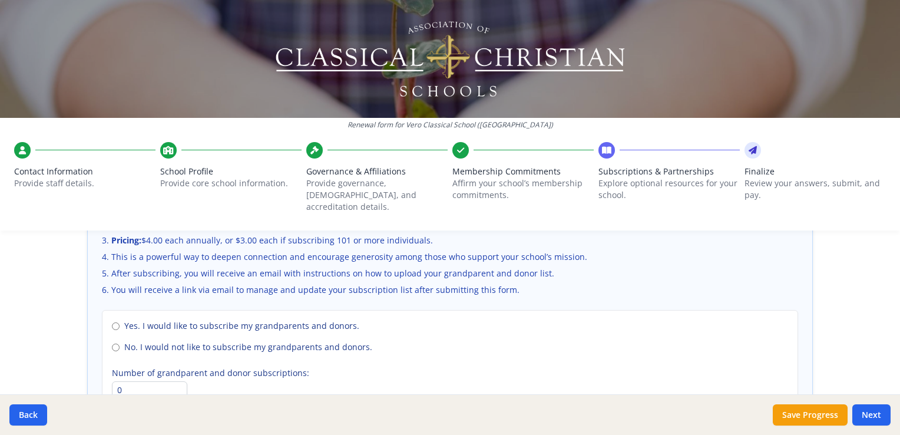
scroll to position [851, 0]
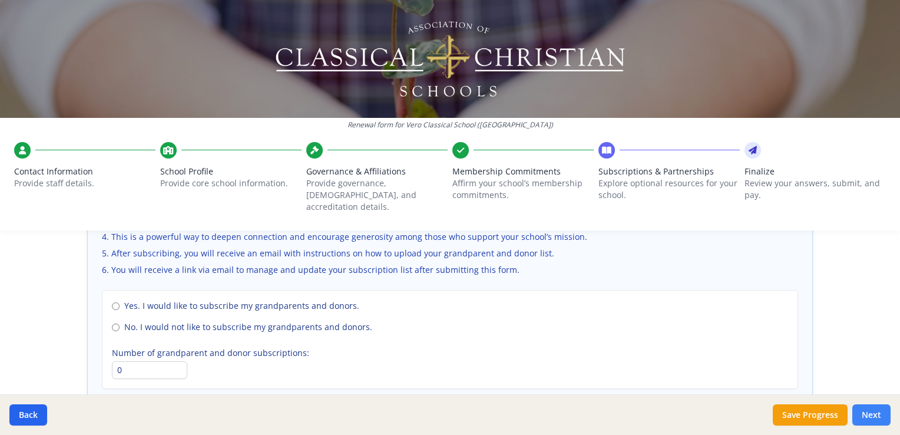
click at [874, 409] on button "Next" at bounding box center [871, 414] width 38 height 21
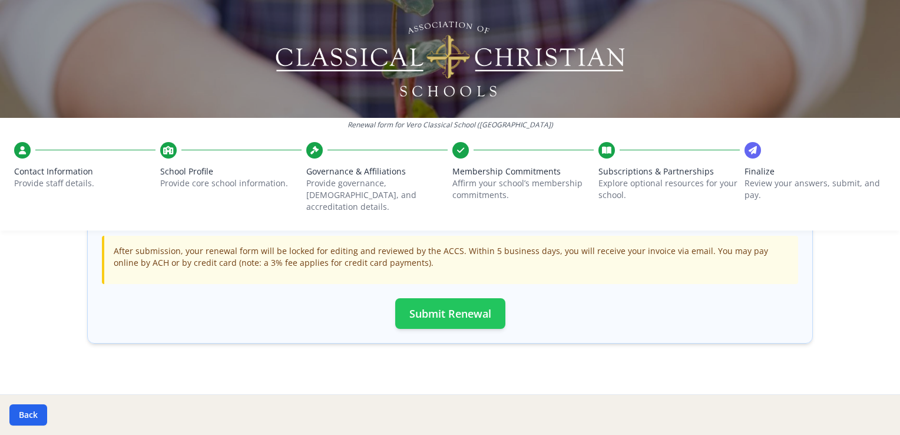
click at [442, 303] on button "Submit Renewal" at bounding box center [450, 313] width 110 height 31
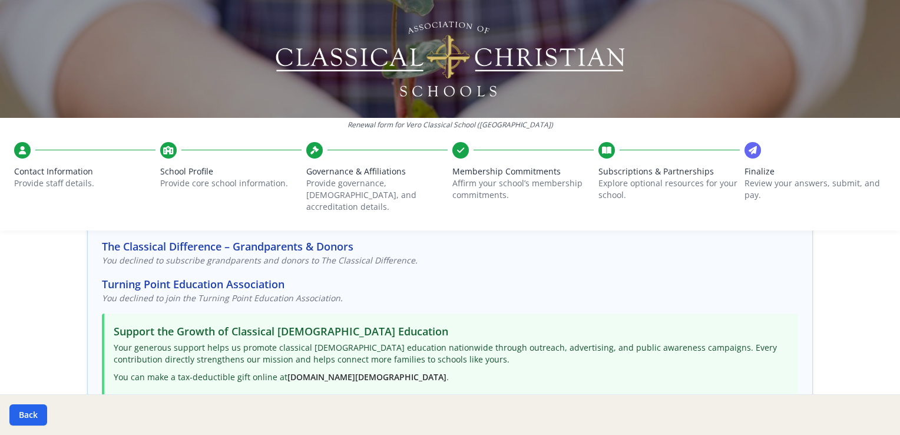
scroll to position [0, 0]
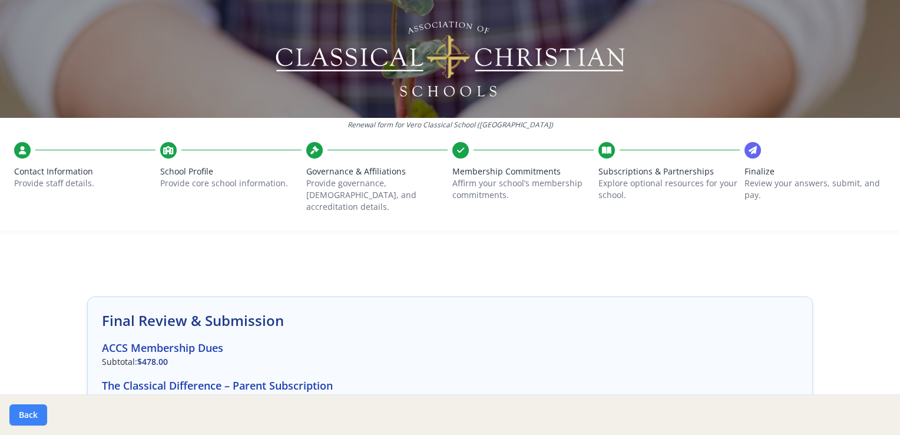
click at [34, 411] on button "Back" at bounding box center [28, 414] width 38 height 21
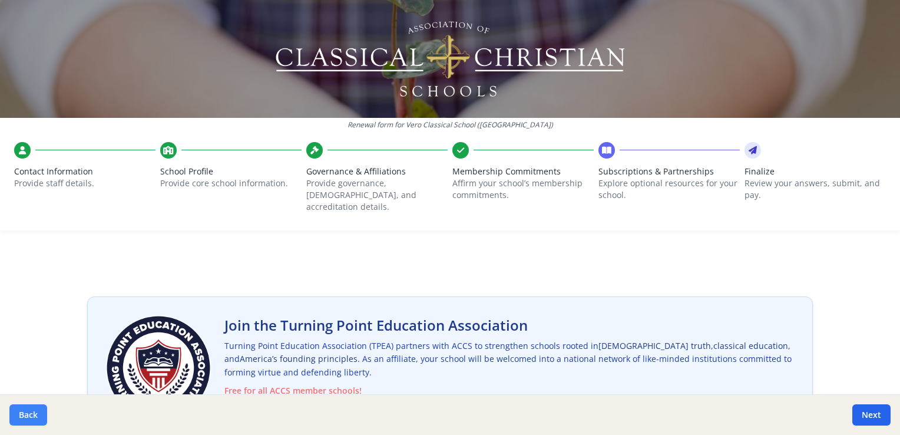
click at [34, 411] on button "Back" at bounding box center [28, 414] width 38 height 21
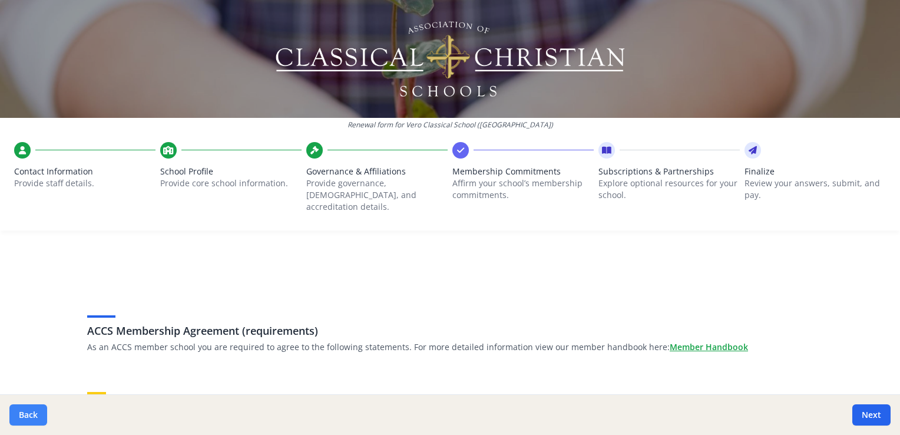
click at [29, 421] on button "Back" at bounding box center [28, 414] width 38 height 21
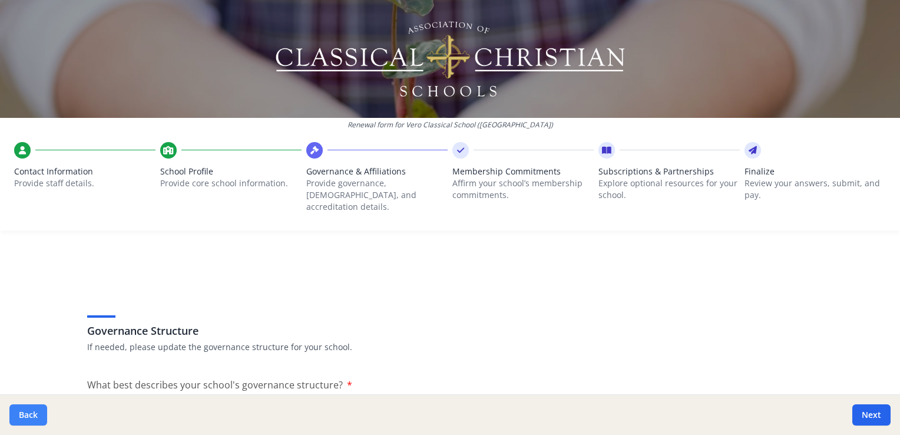
click at [29, 421] on button "Back" at bounding box center [28, 414] width 38 height 21
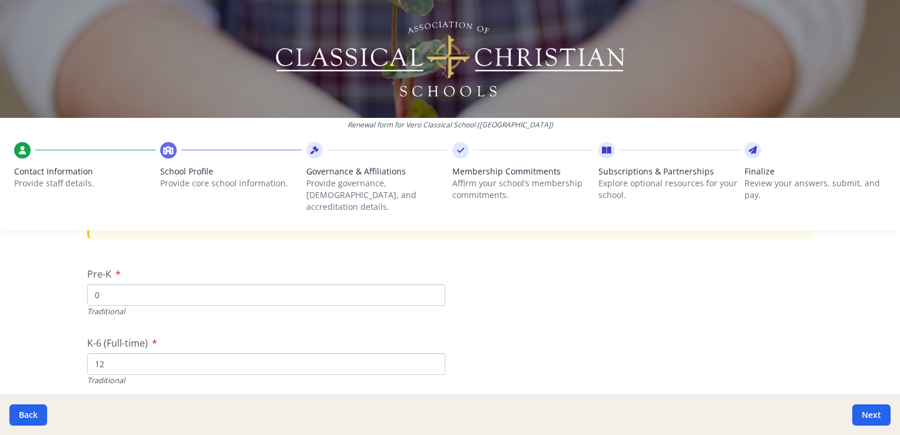
scroll to position [2533, 0]
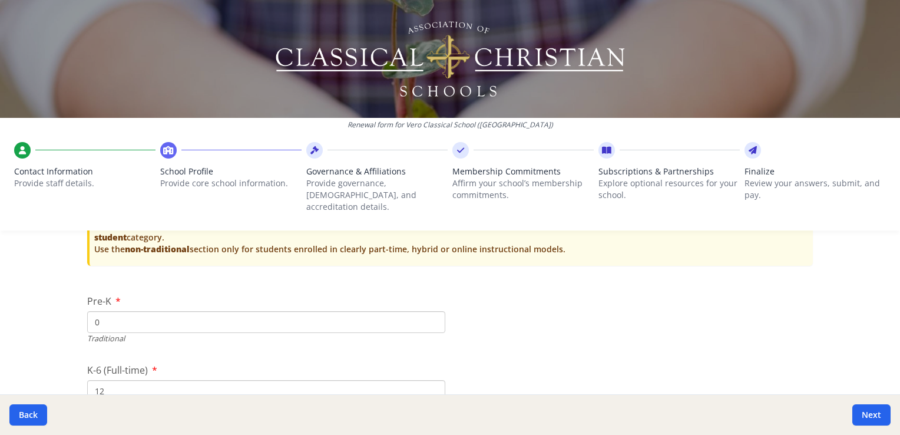
click at [112, 383] on input "12" at bounding box center [266, 391] width 358 height 22
type input "1"
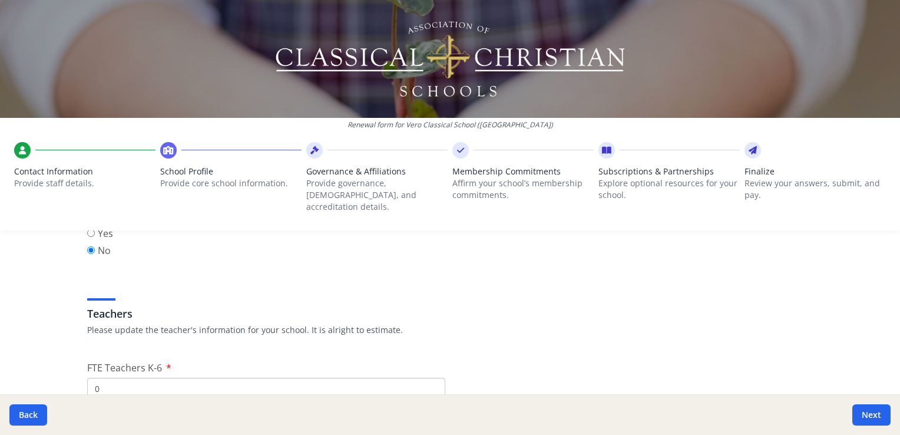
scroll to position [648, 0]
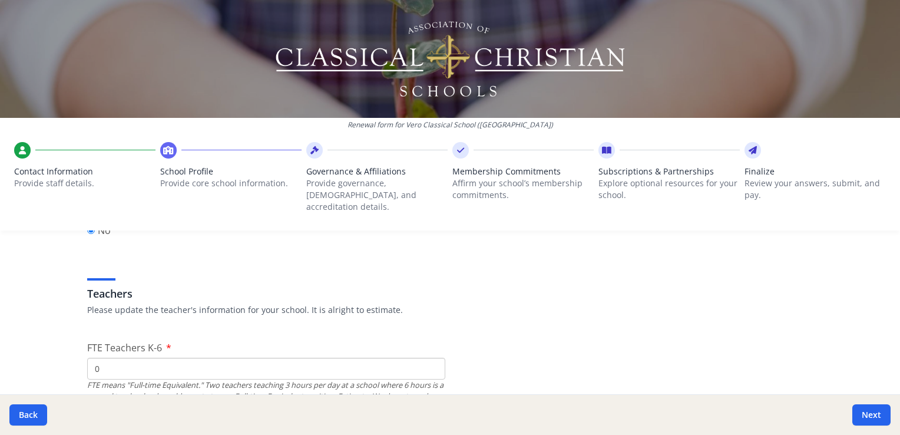
type input "0"
click at [104, 359] on input "0" at bounding box center [266, 369] width 358 height 22
